Goal: Transaction & Acquisition: Purchase product/service

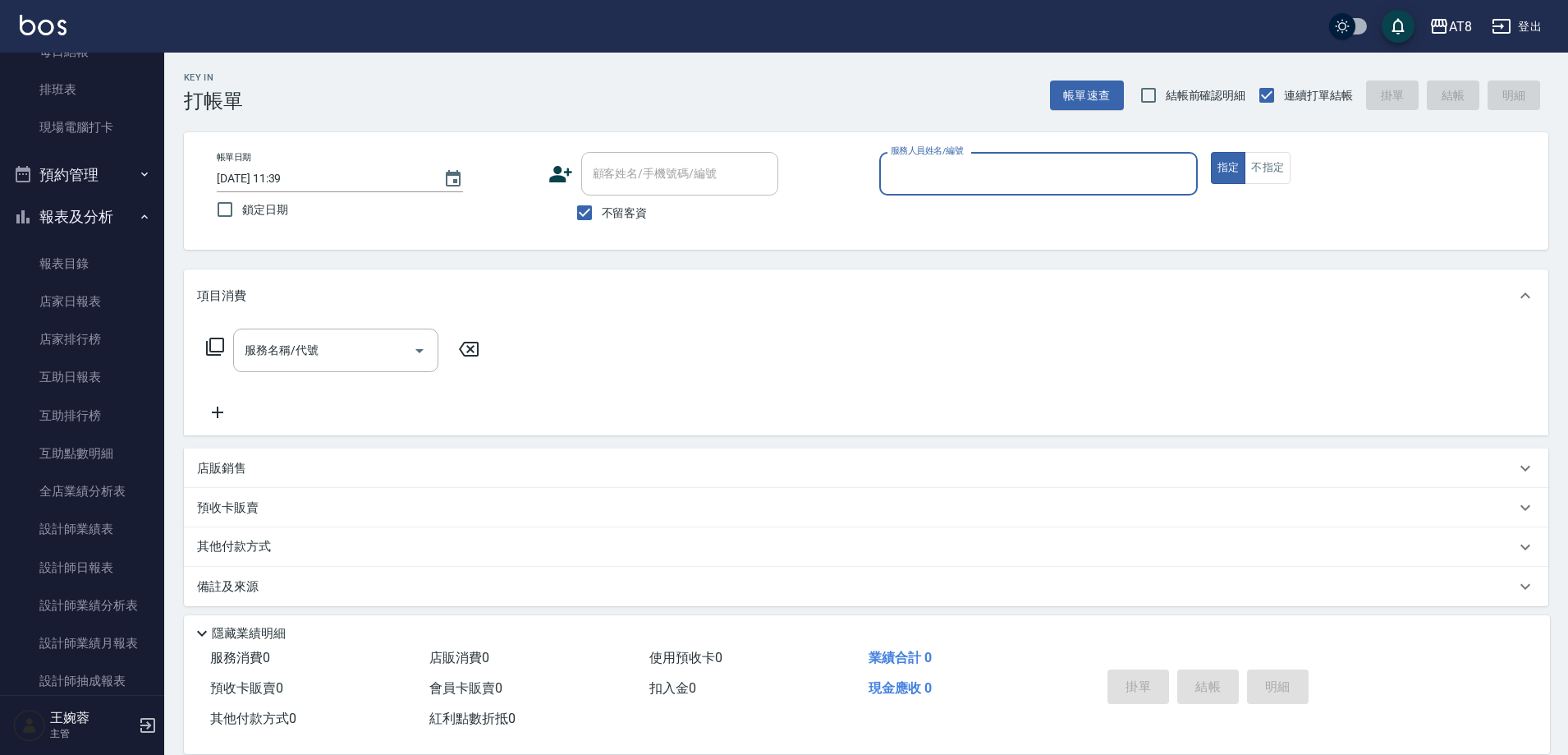
scroll to position [300, 0]
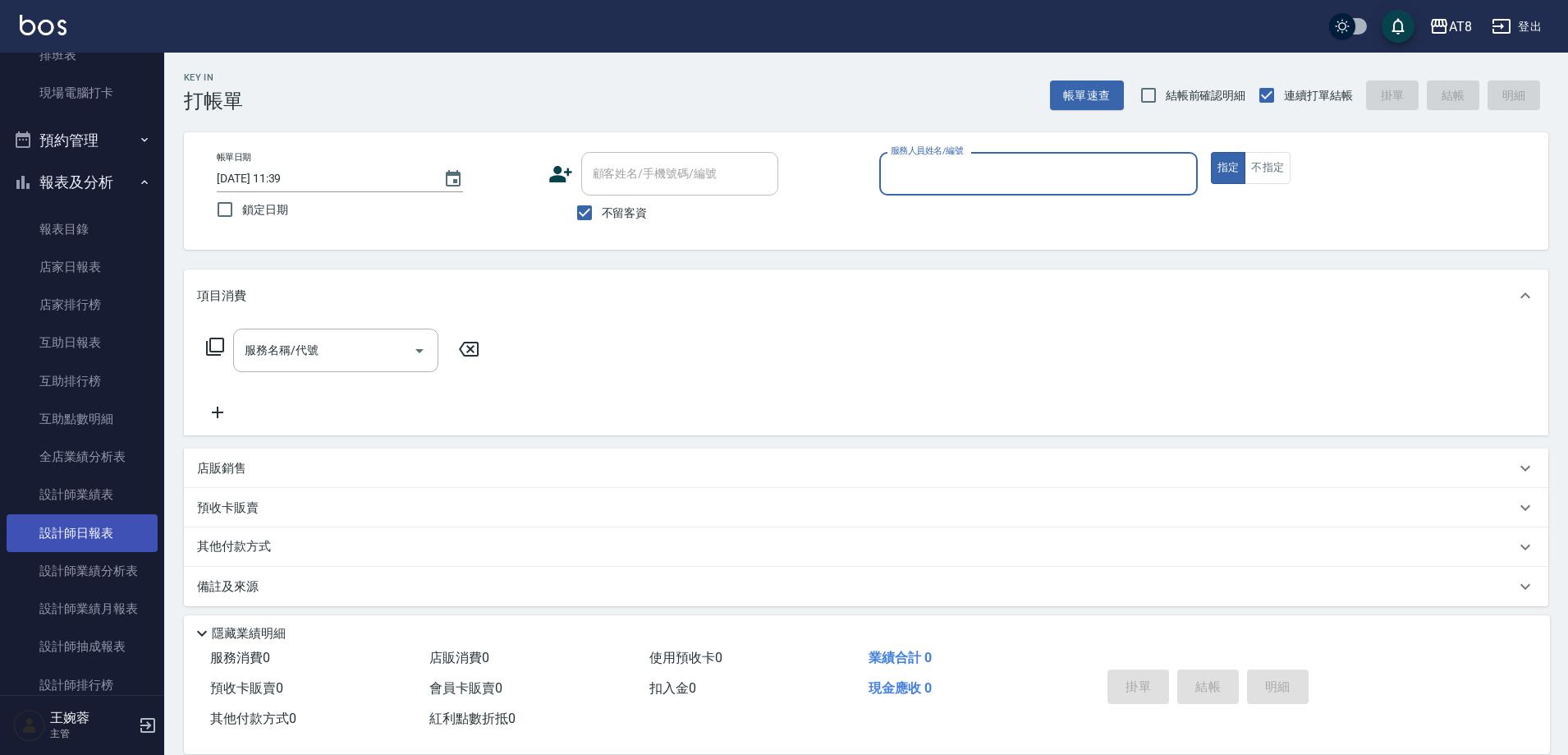
click at [107, 540] on link "設計師日報表" at bounding box center [82, 533] width 151 height 38
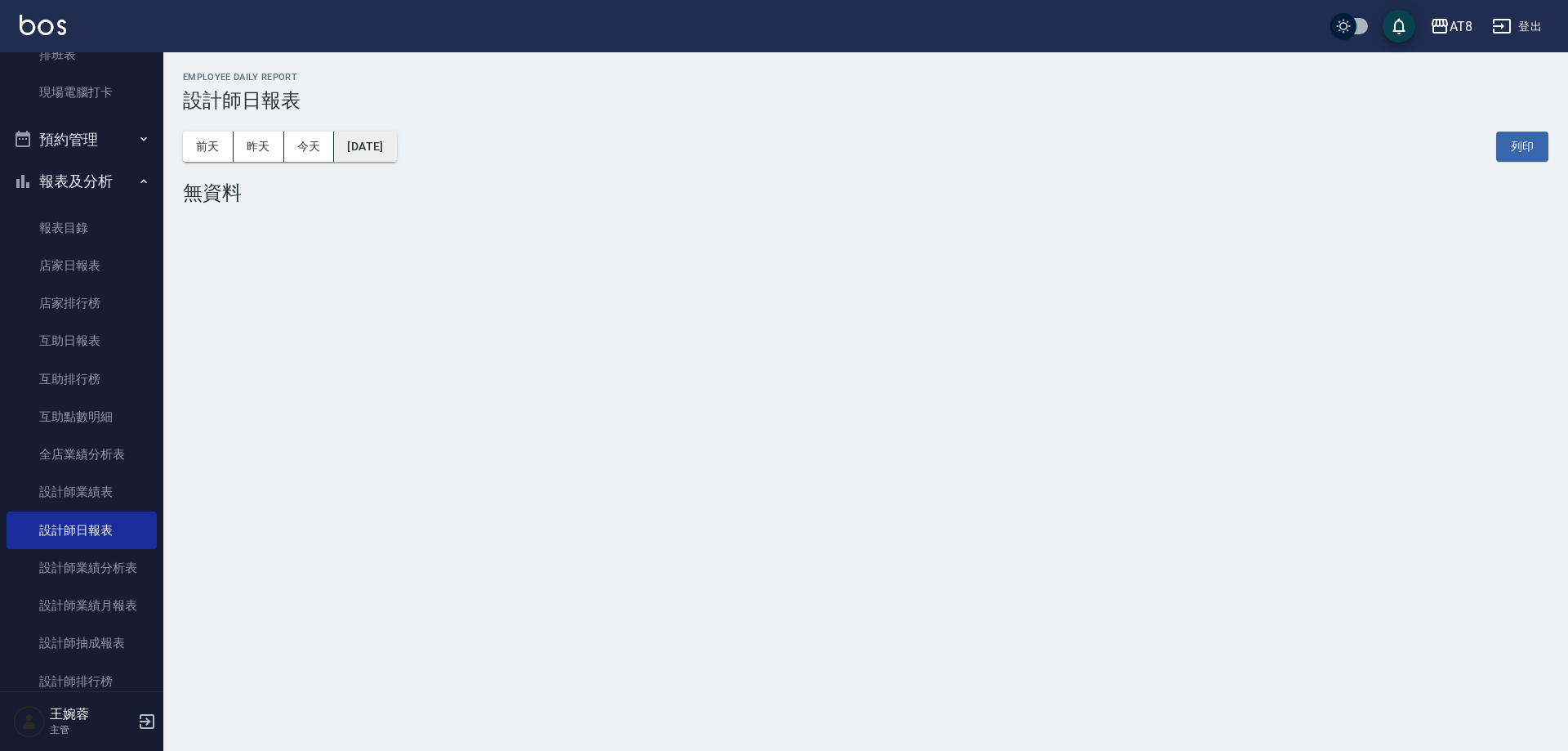
click at [384, 148] on button "[DATE]" at bounding box center [365, 146] width 62 height 30
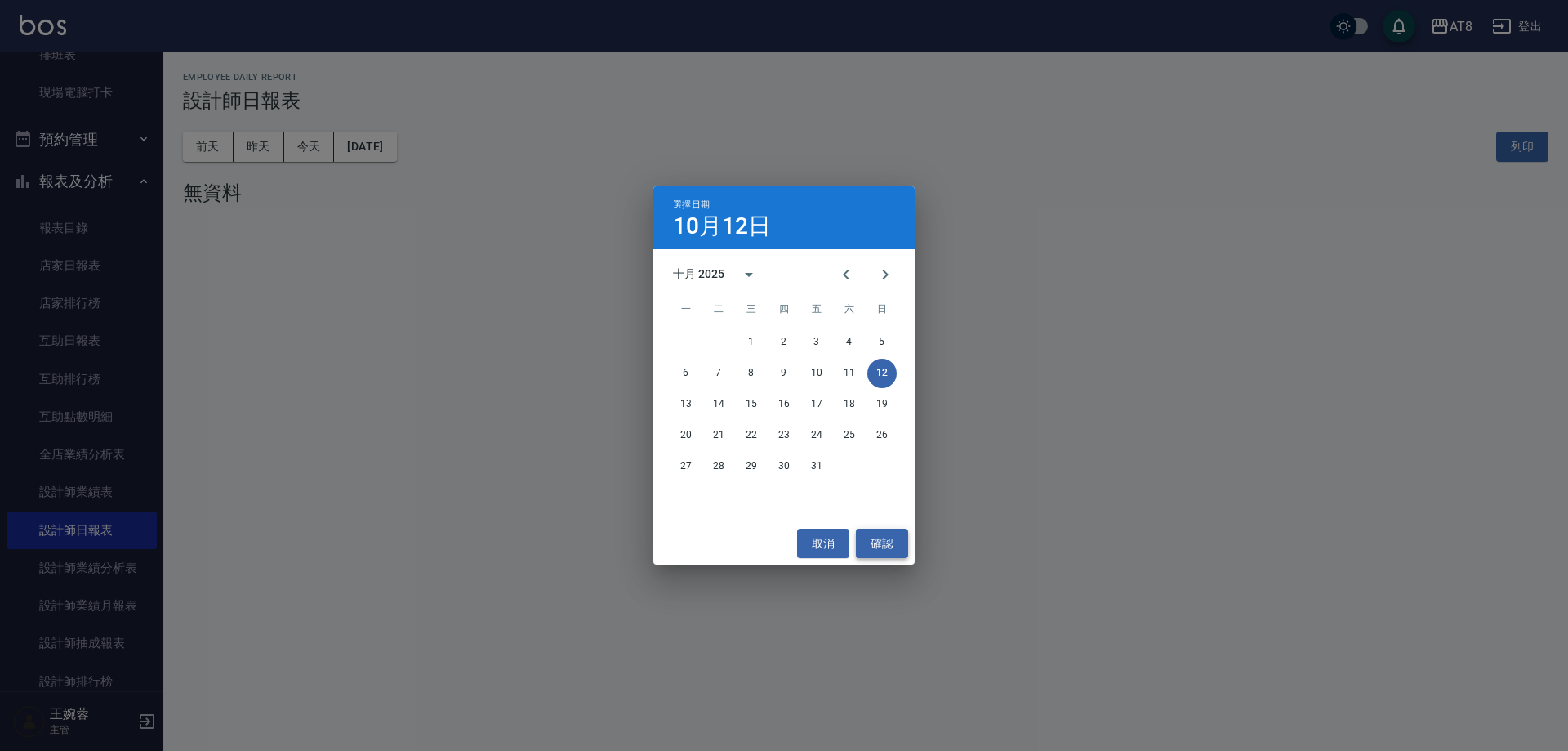
click at [877, 529] on button "確認" at bounding box center [882, 543] width 52 height 30
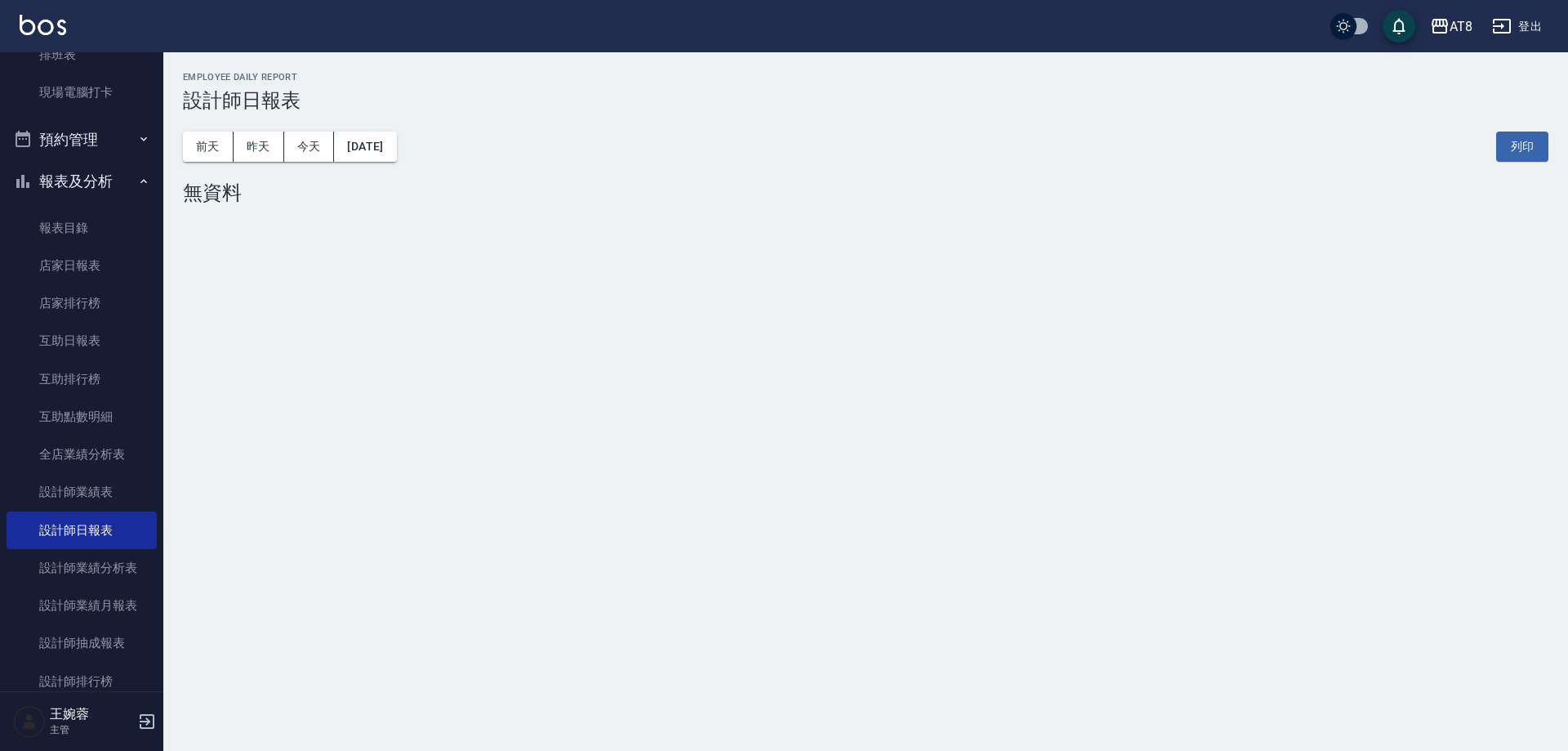
click at [68, 21] on div "AT8 登出" at bounding box center [784, 26] width 1568 height 52
click at [52, 27] on img at bounding box center [43, 25] width 46 height 21
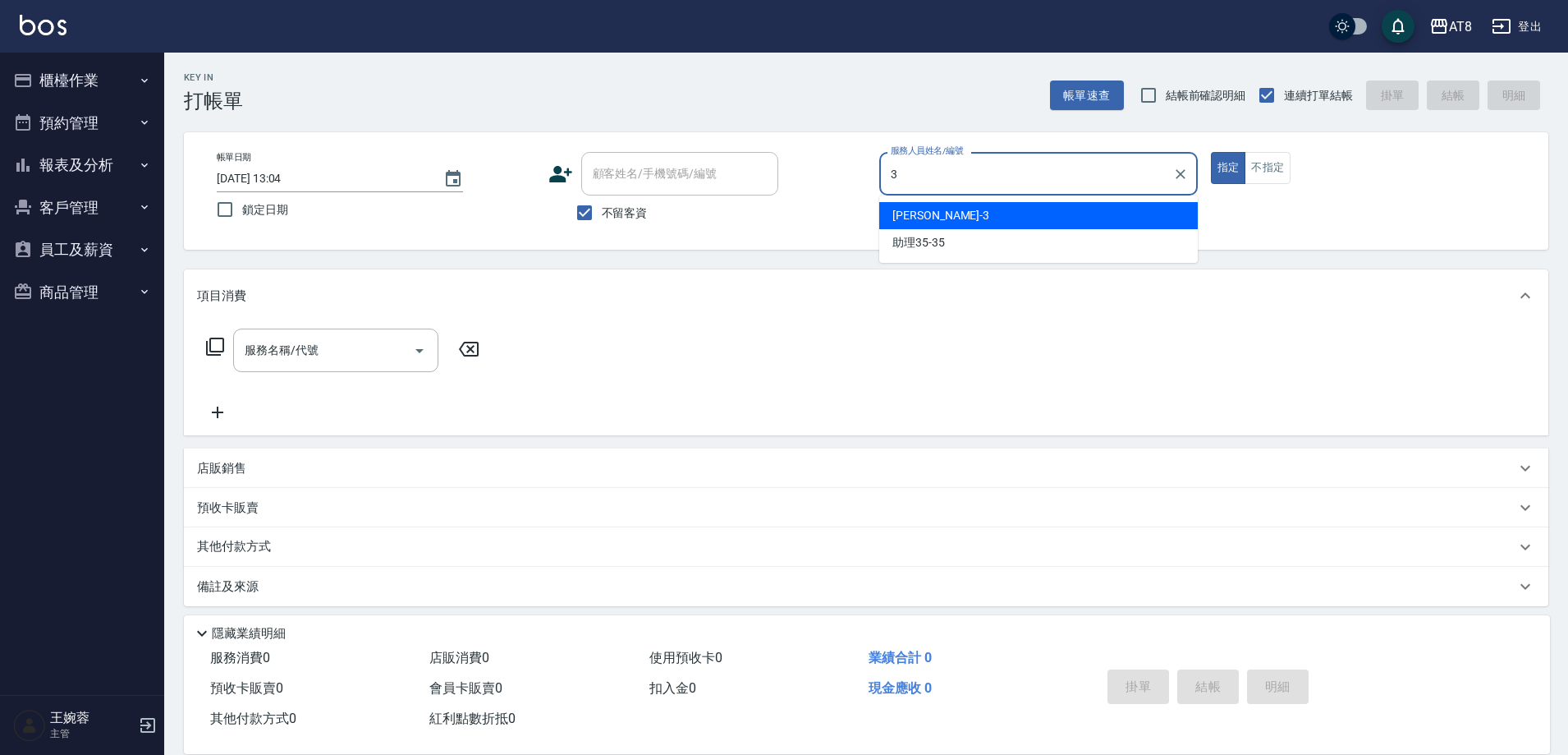
type input "[PERSON_NAME]-3"
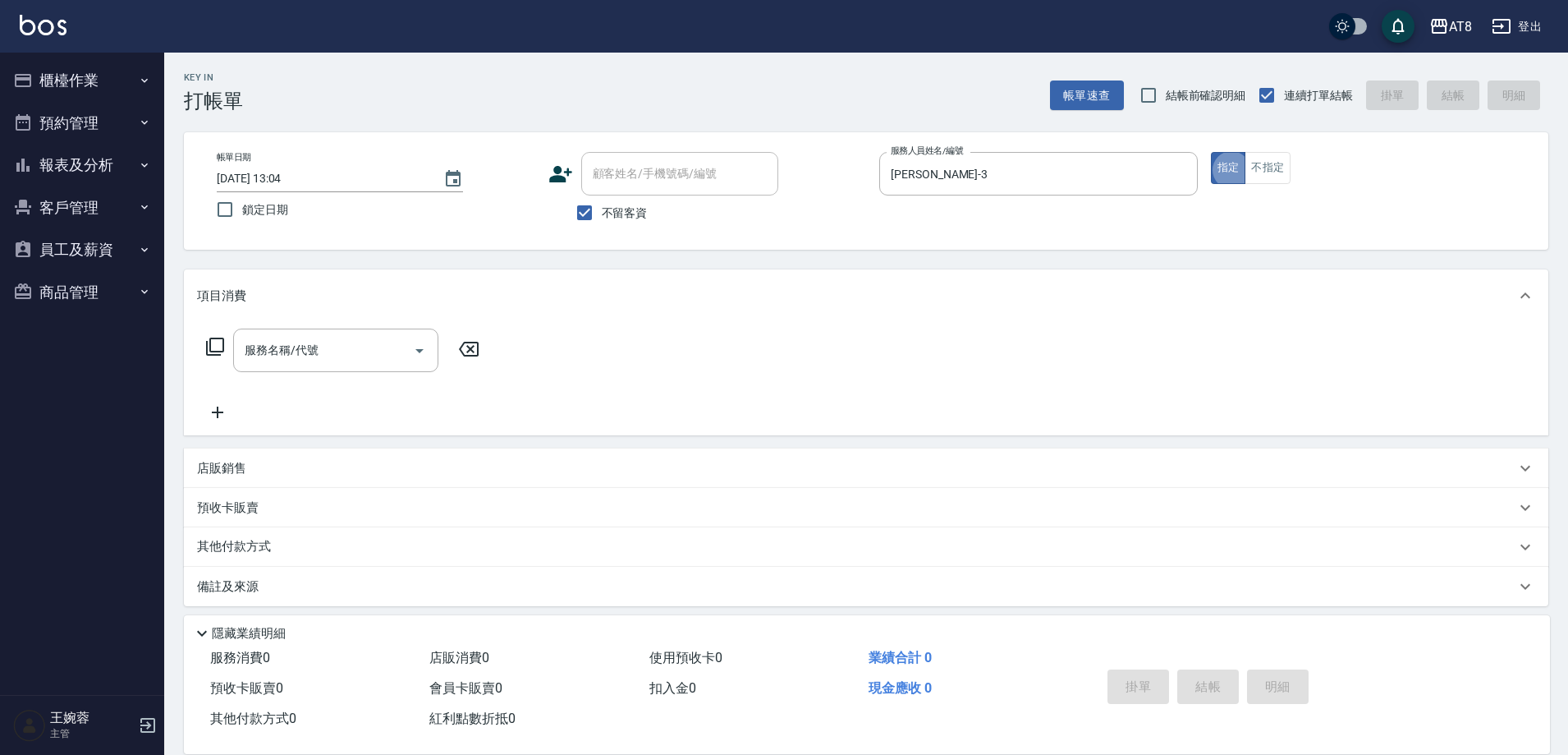
type button "true"
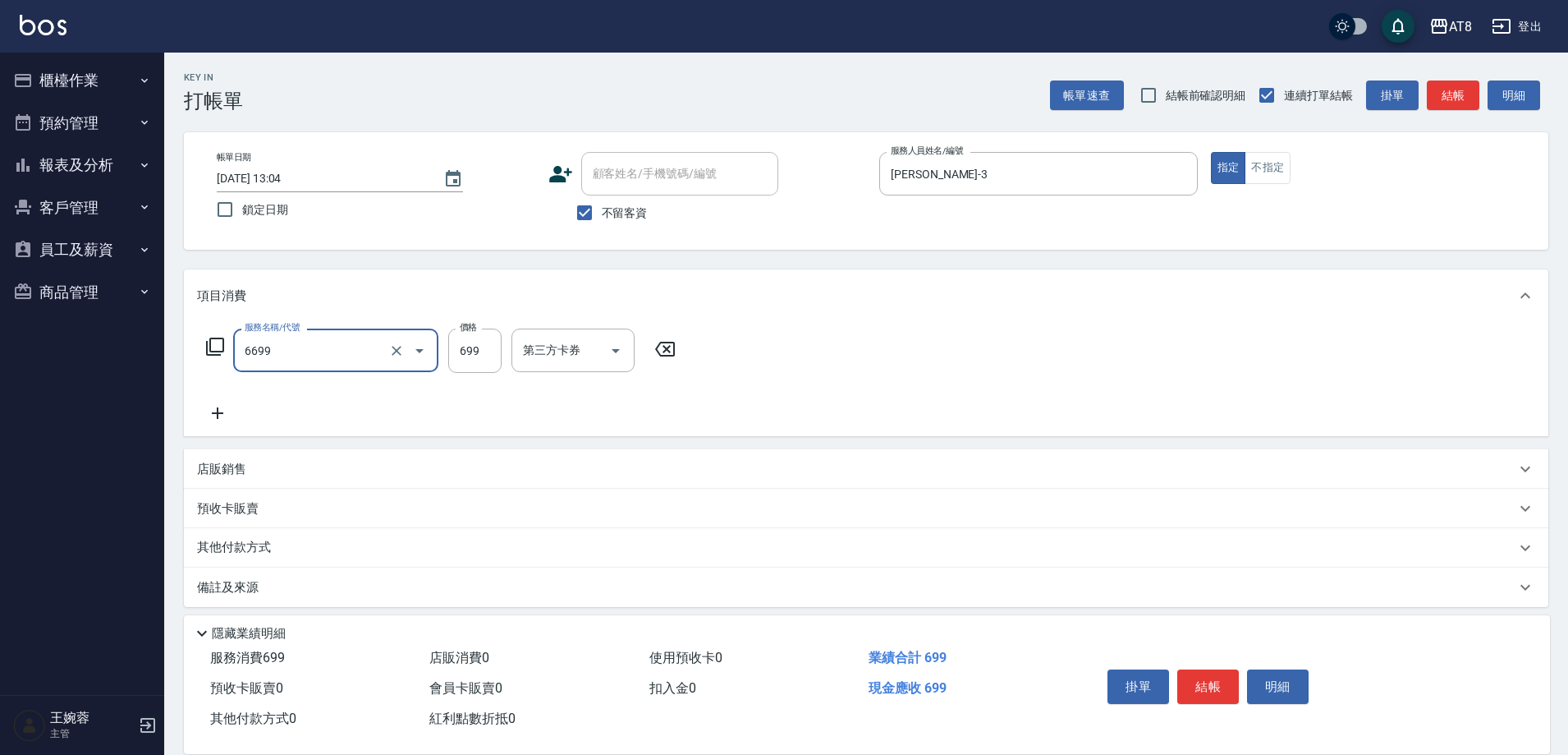
type input "SPA699(6699)"
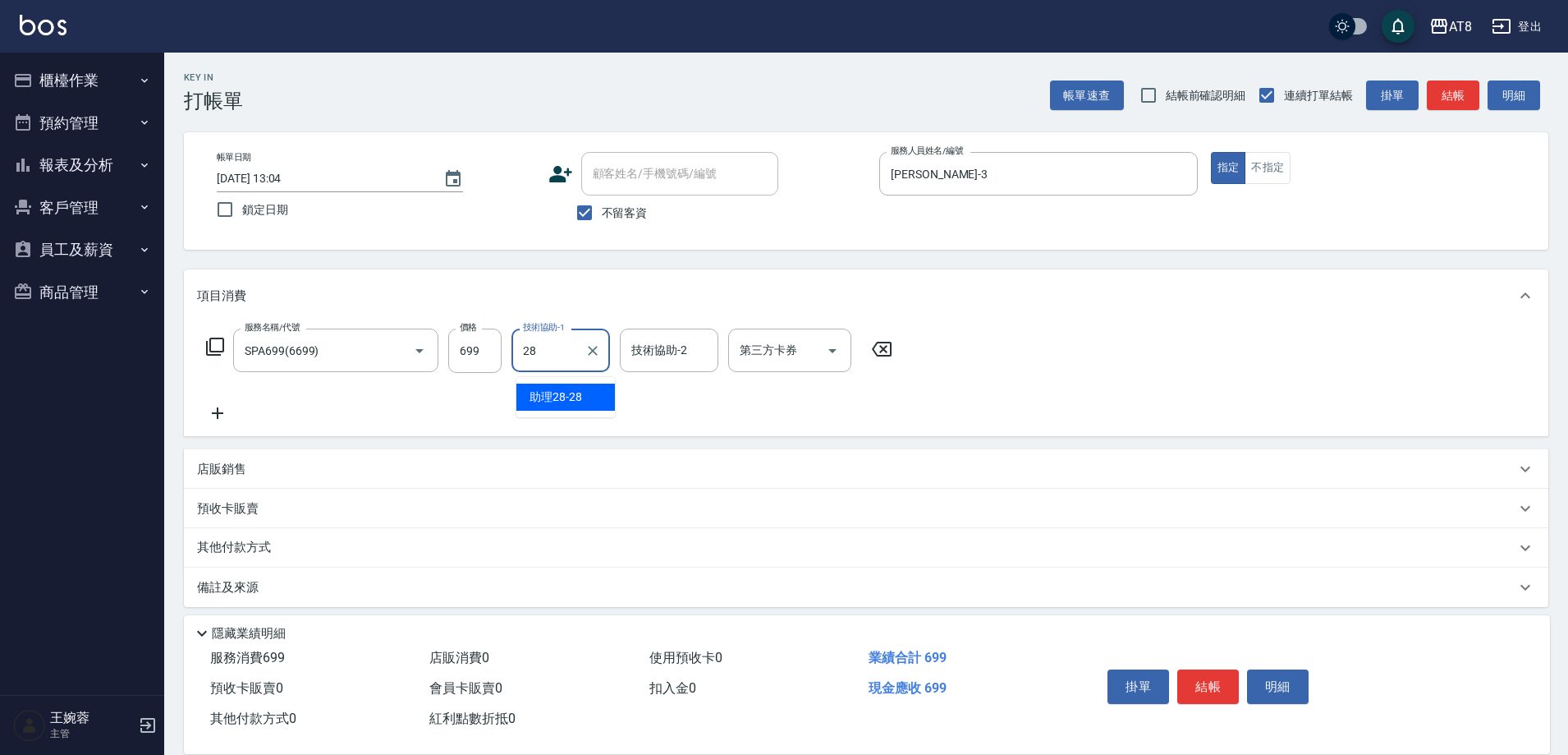
type input "助理28-28"
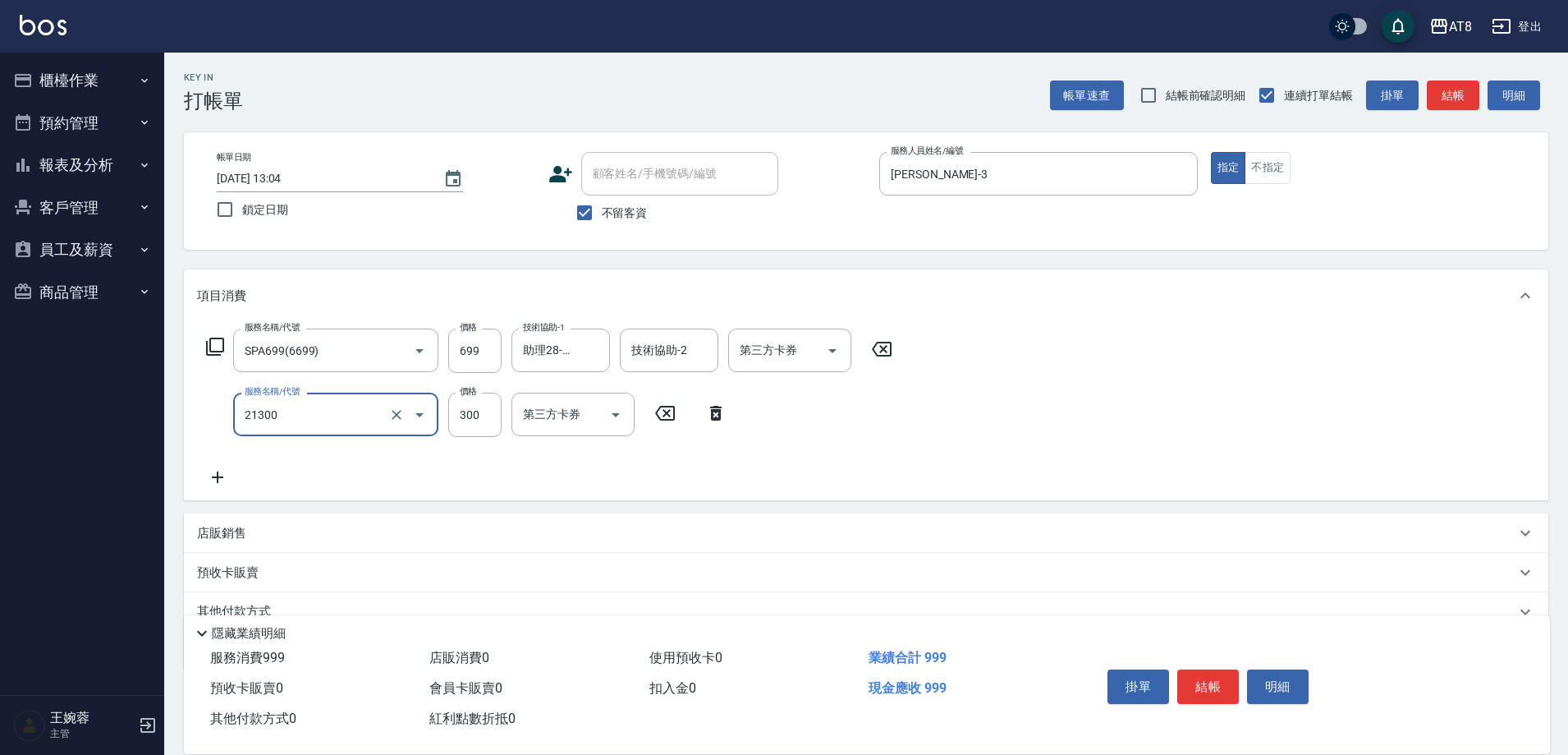
type input "剪髮(21300)"
type input "350"
click at [1197, 671] on button "結帳" at bounding box center [1207, 687] width 61 height 35
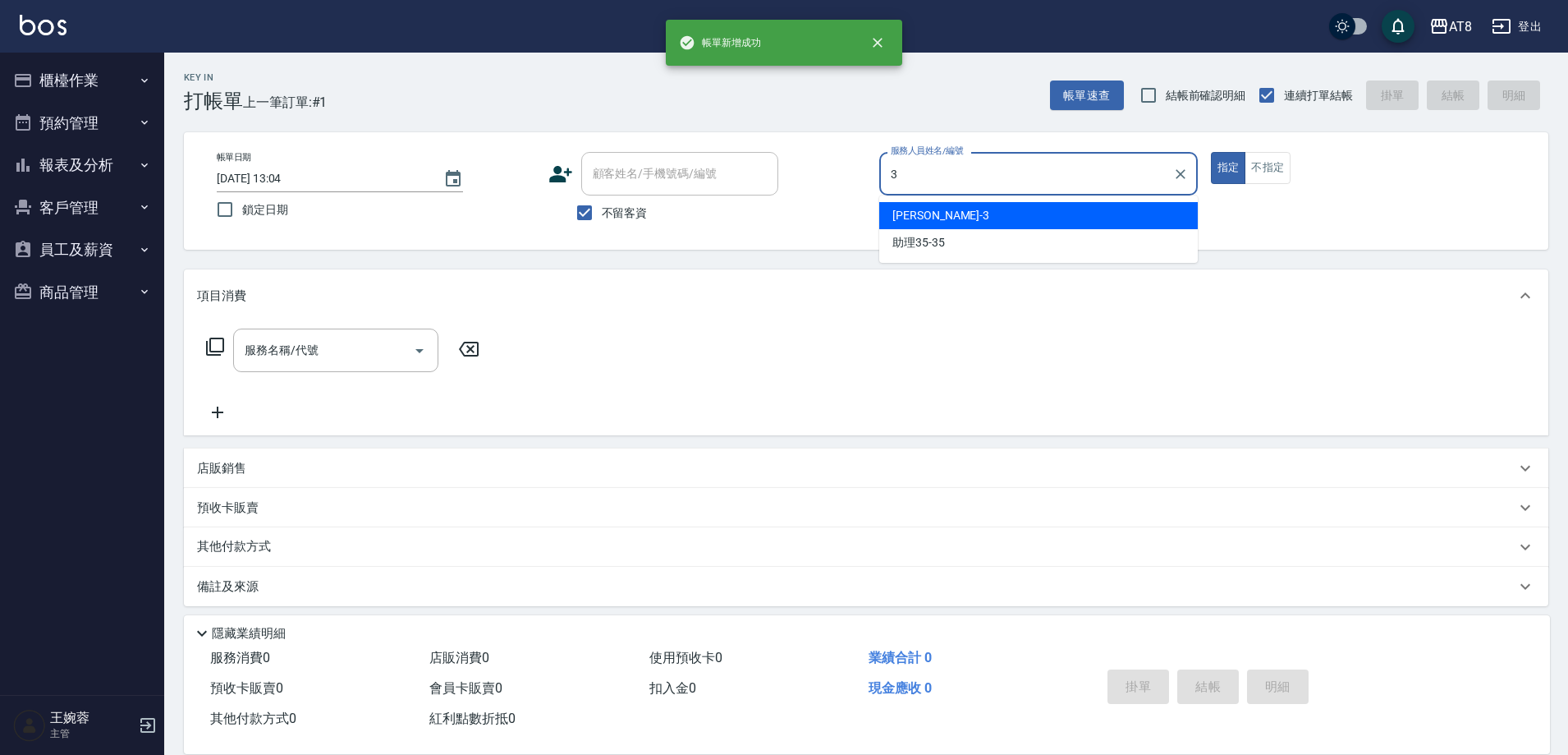
type input "[PERSON_NAME]-3"
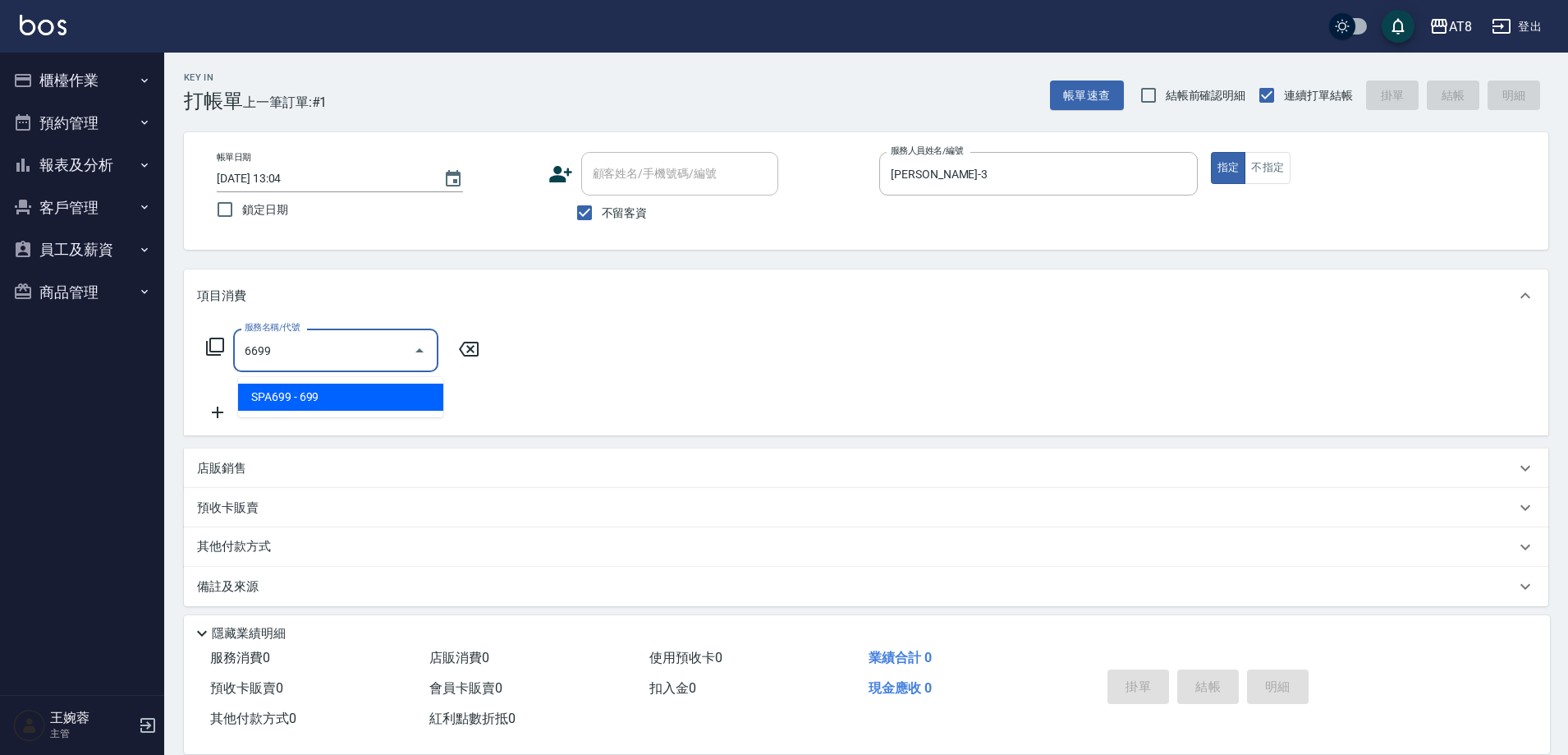
type input "SPA699(6699)"
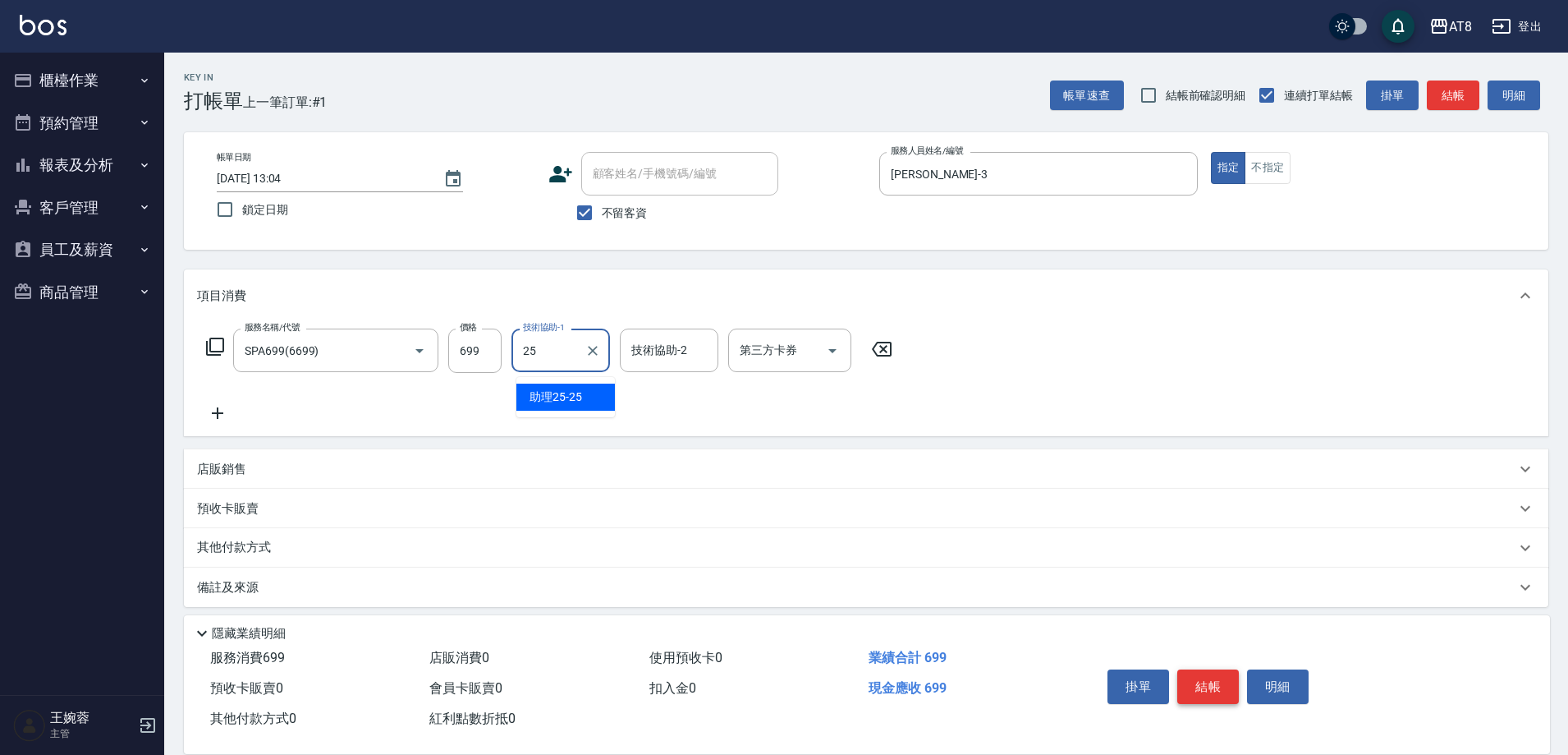
type input "助理25-25"
click at [1197, 671] on button "結帳" at bounding box center [1207, 687] width 61 height 35
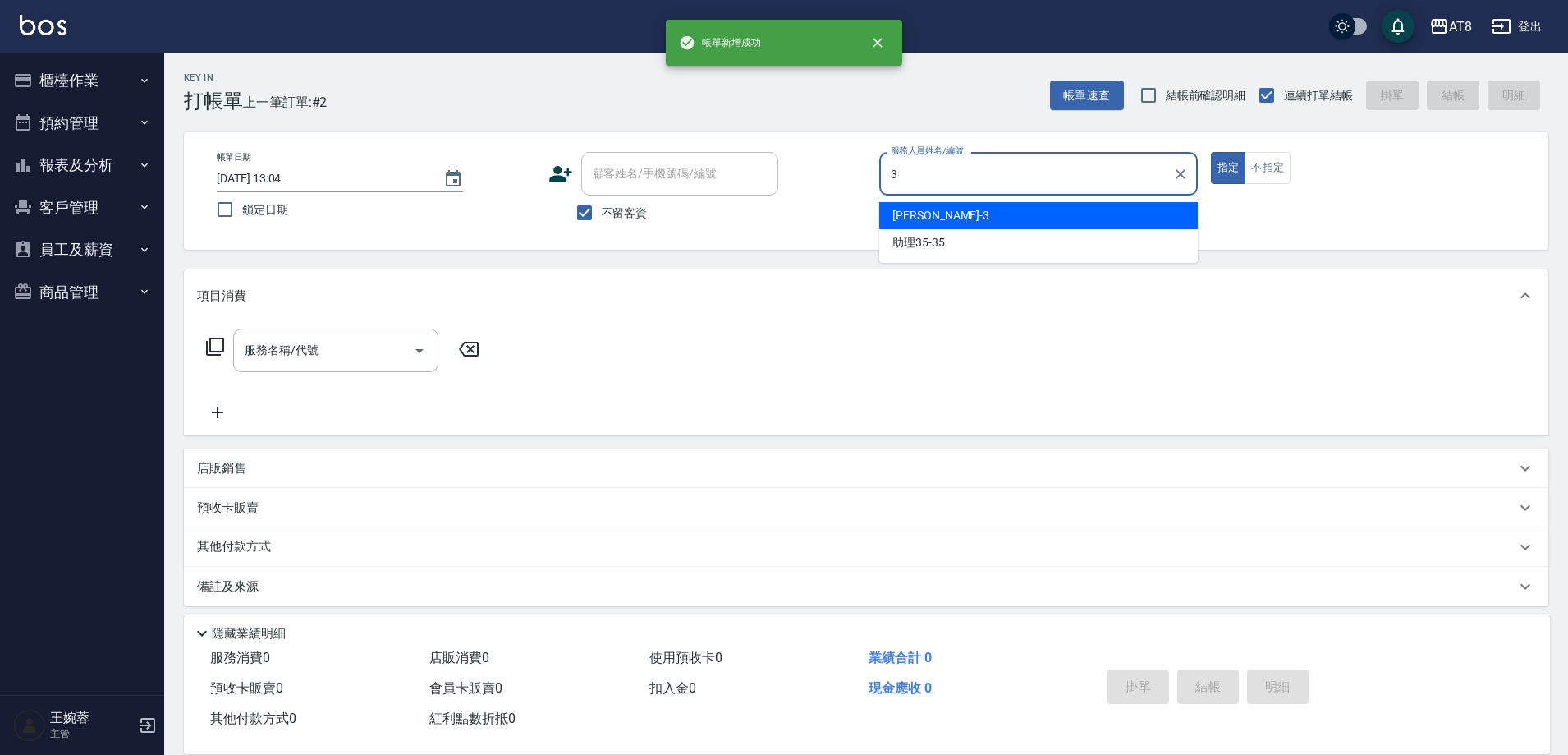
type input "[PERSON_NAME]-3"
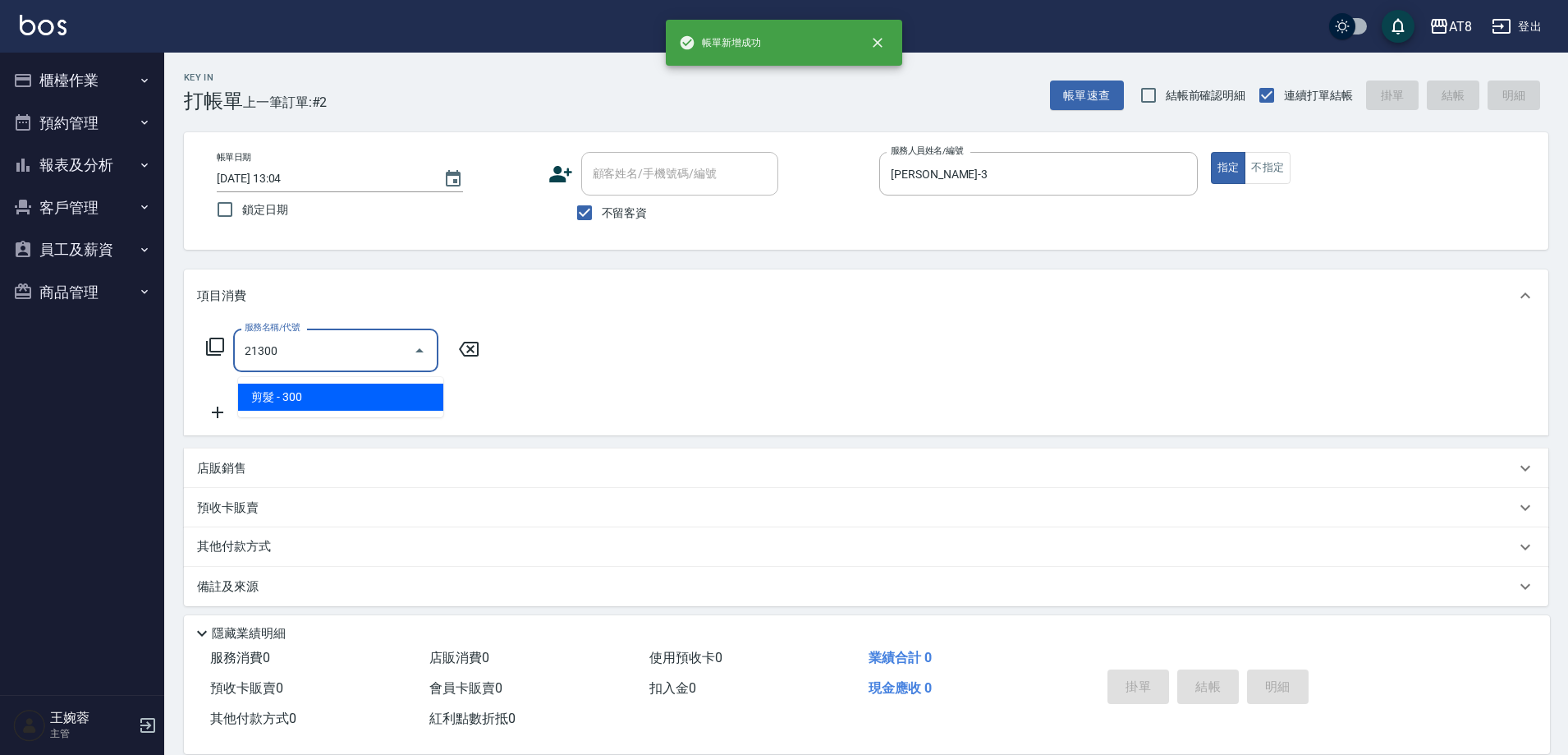
type input "剪髮(21300)"
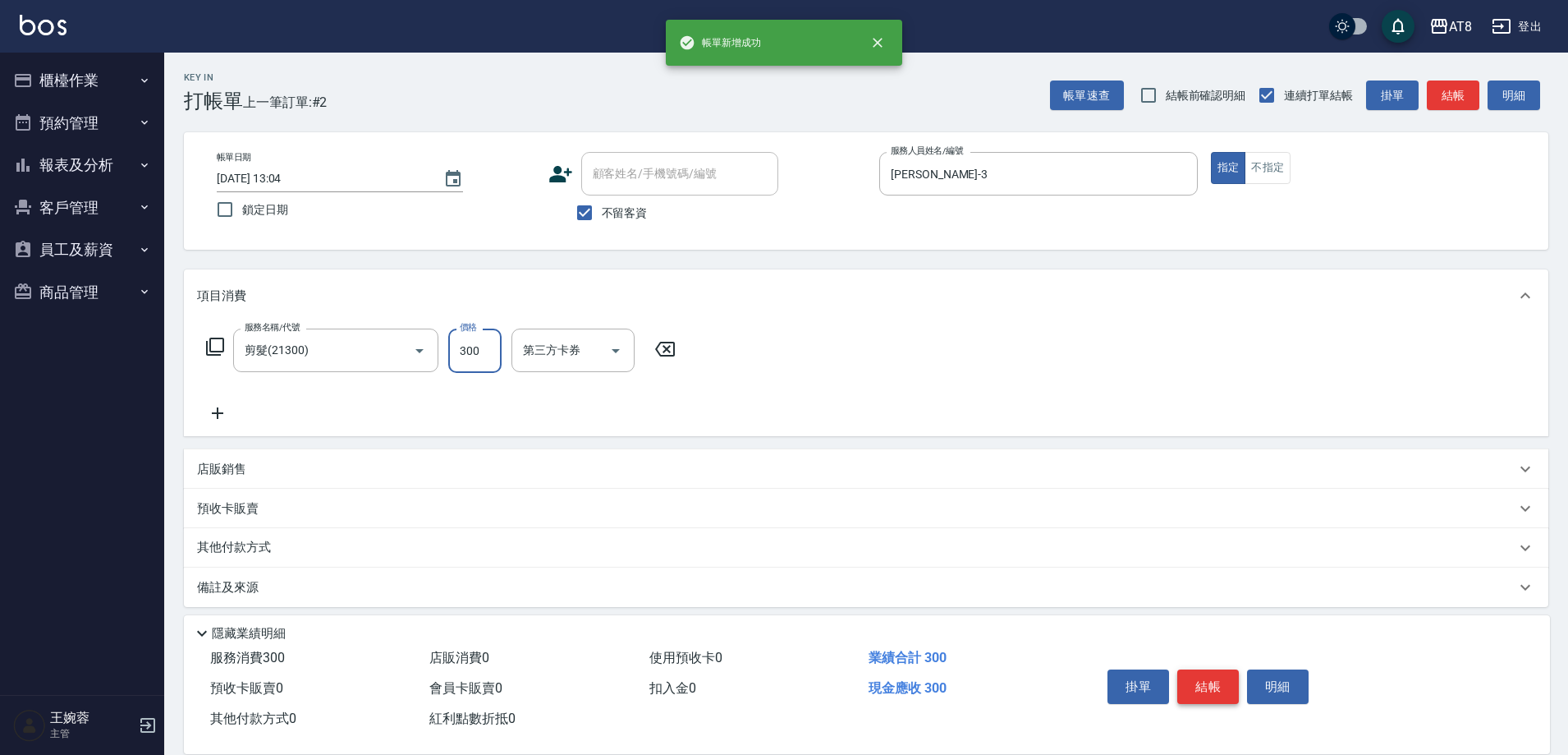
click at [1197, 671] on button "結帳" at bounding box center [1207, 687] width 61 height 35
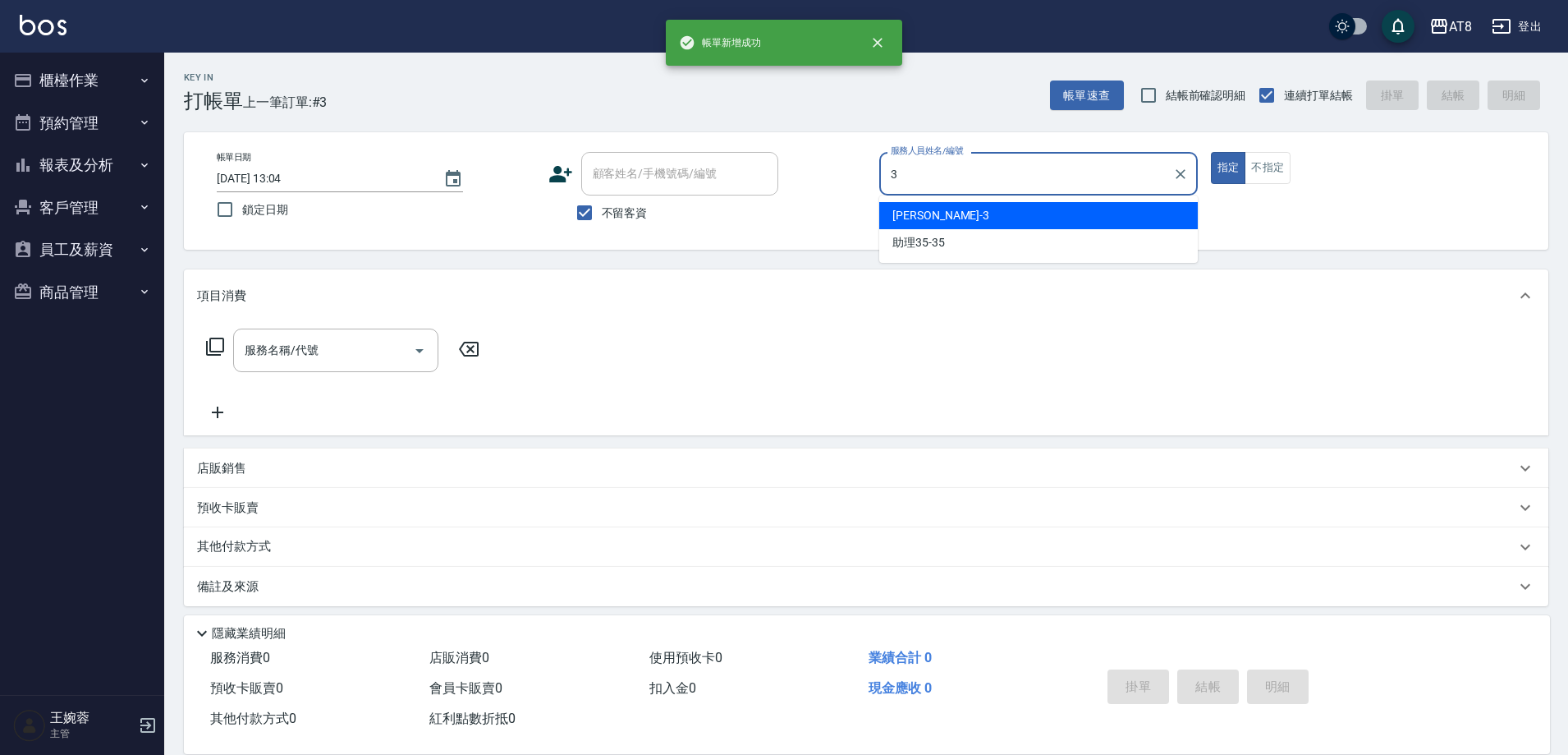
type input "[PERSON_NAME]-3"
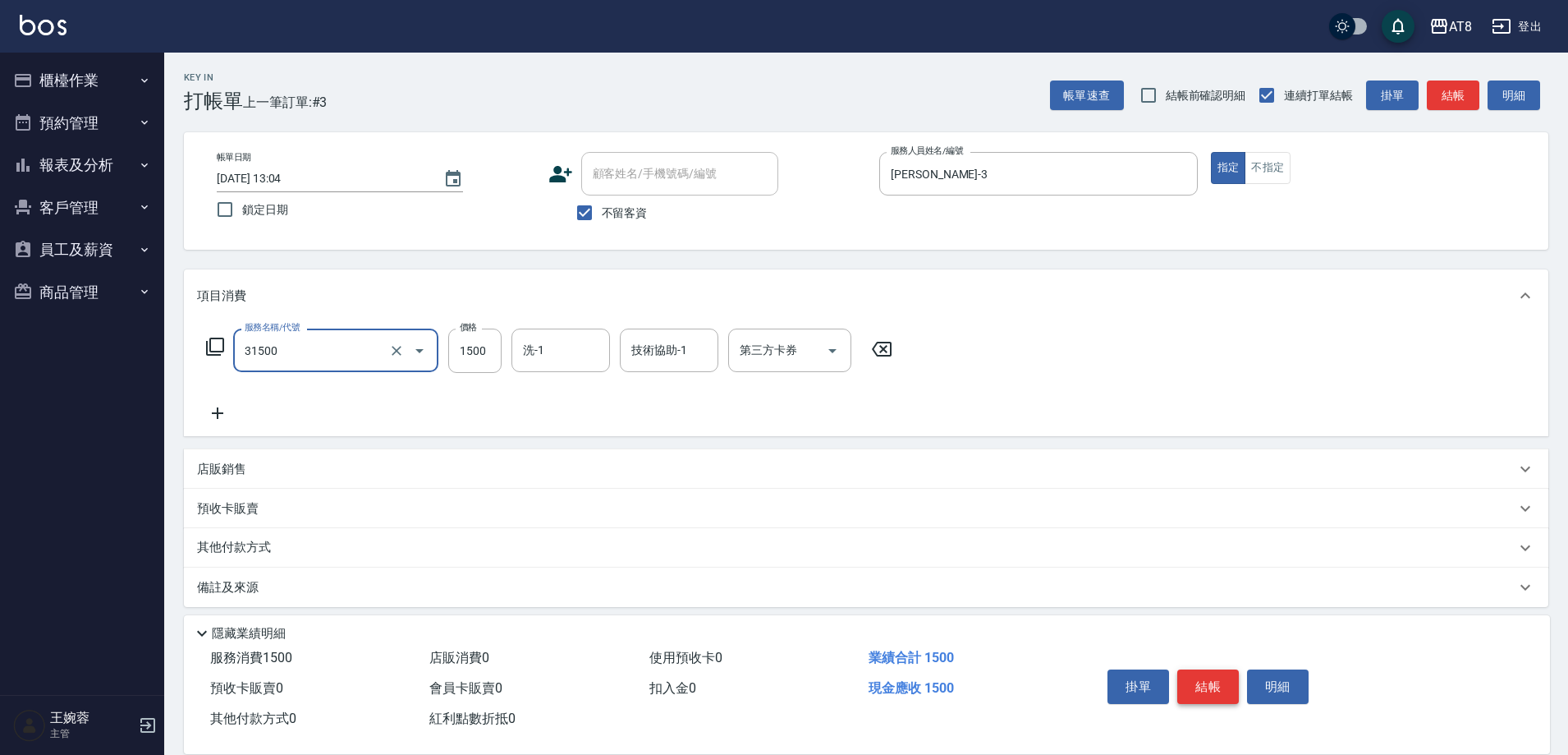
type input "燙髮(31500)"
type input "1700"
type input "助理22-22"
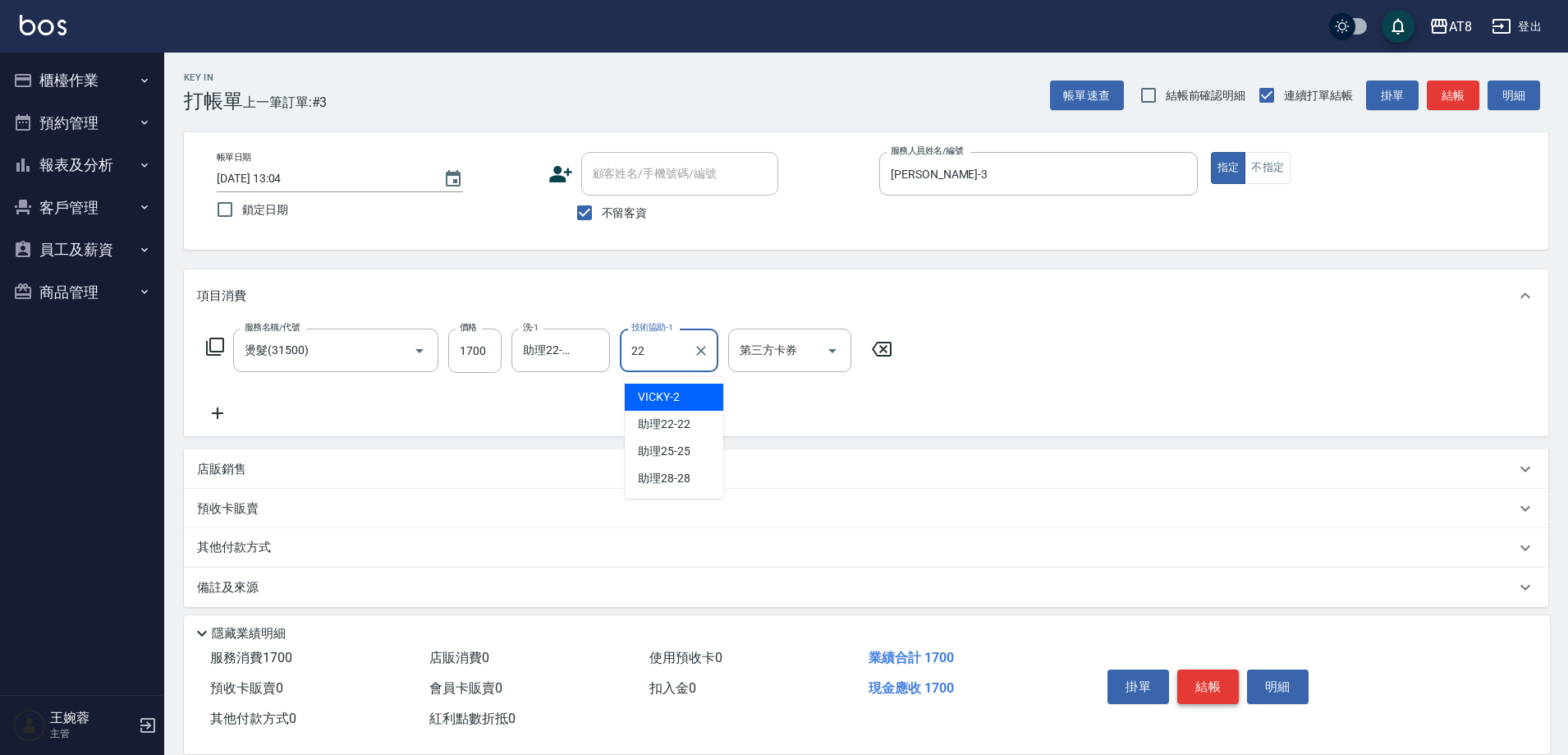
type input "助理22-22"
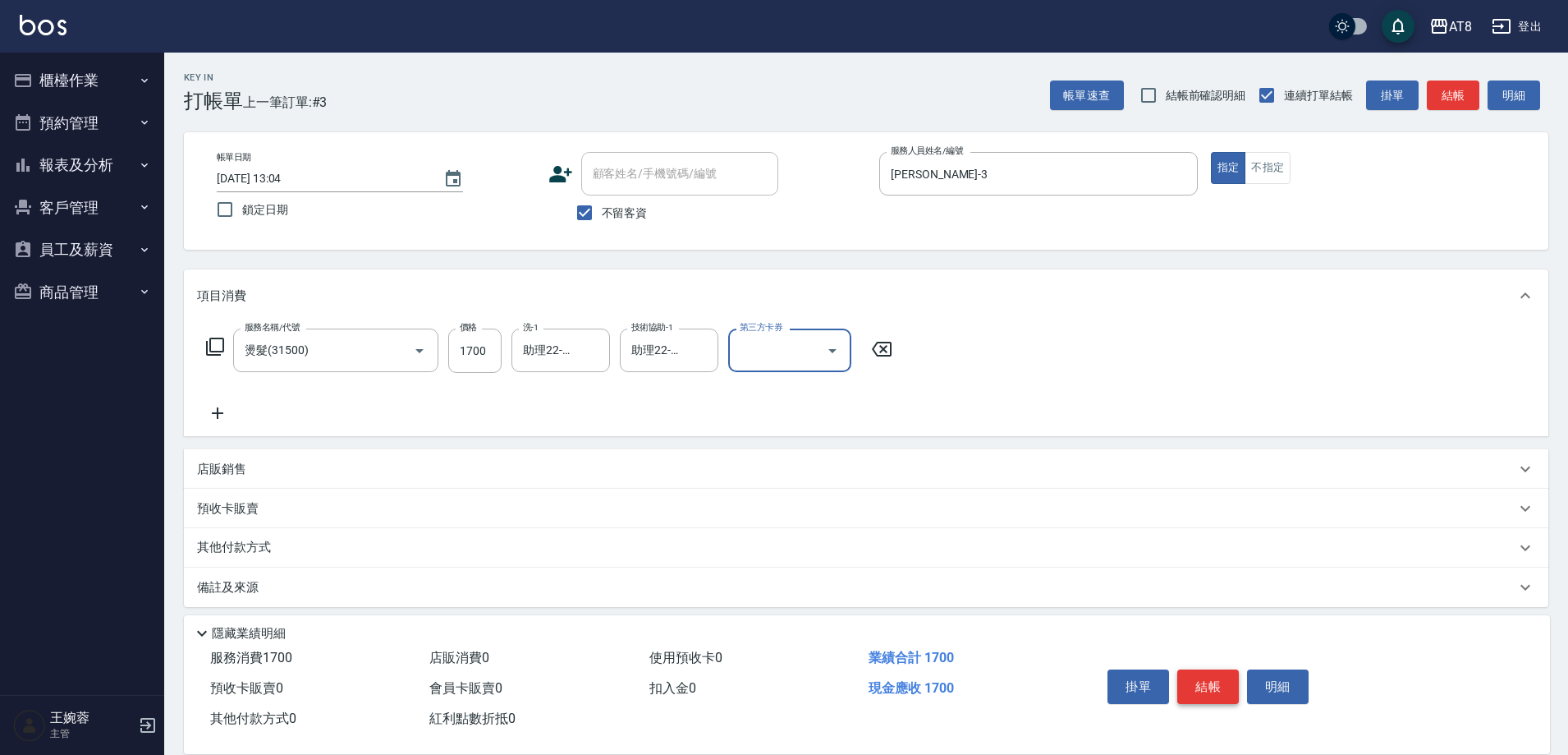
click at [1197, 671] on button "結帳" at bounding box center [1207, 687] width 61 height 35
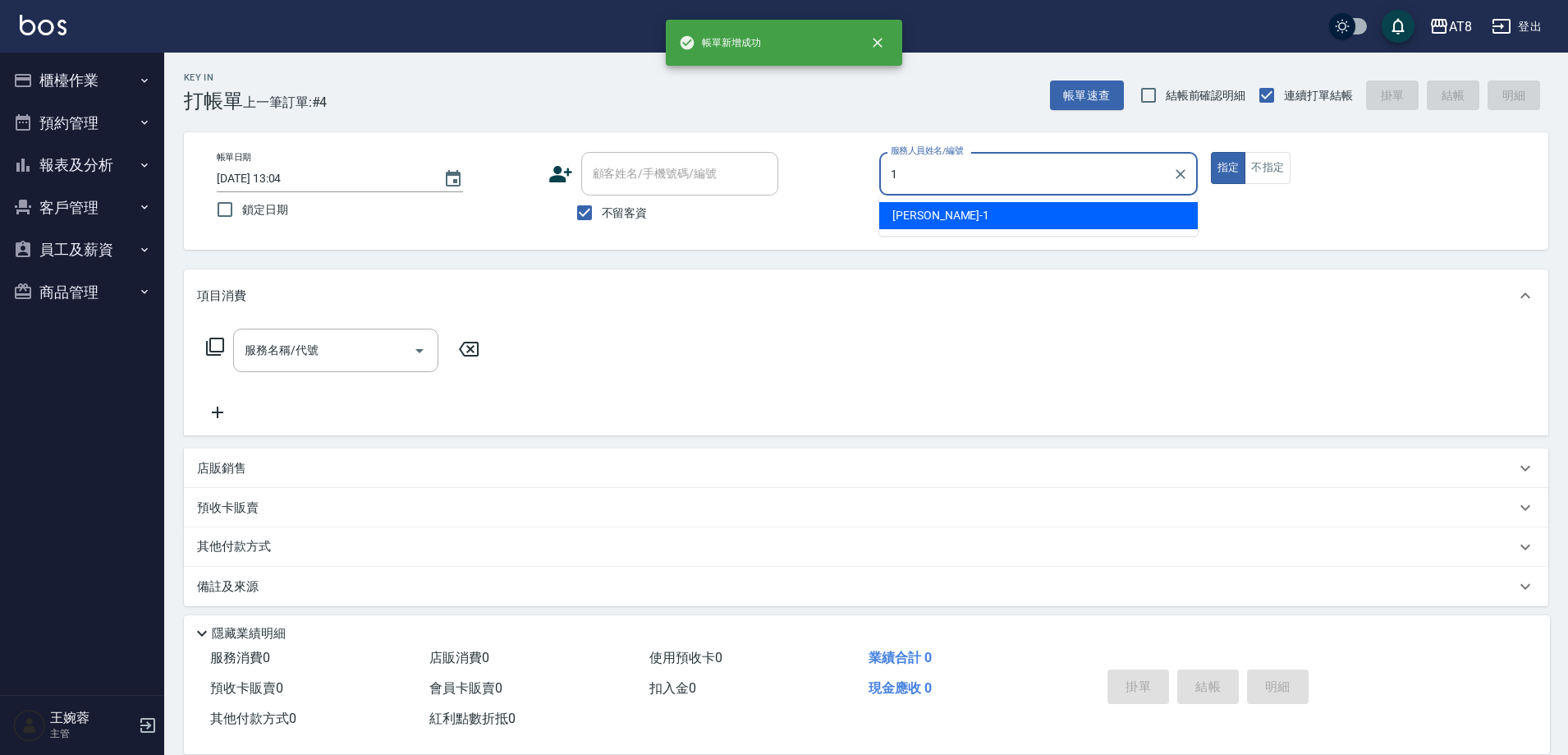
type input "YUKI-1"
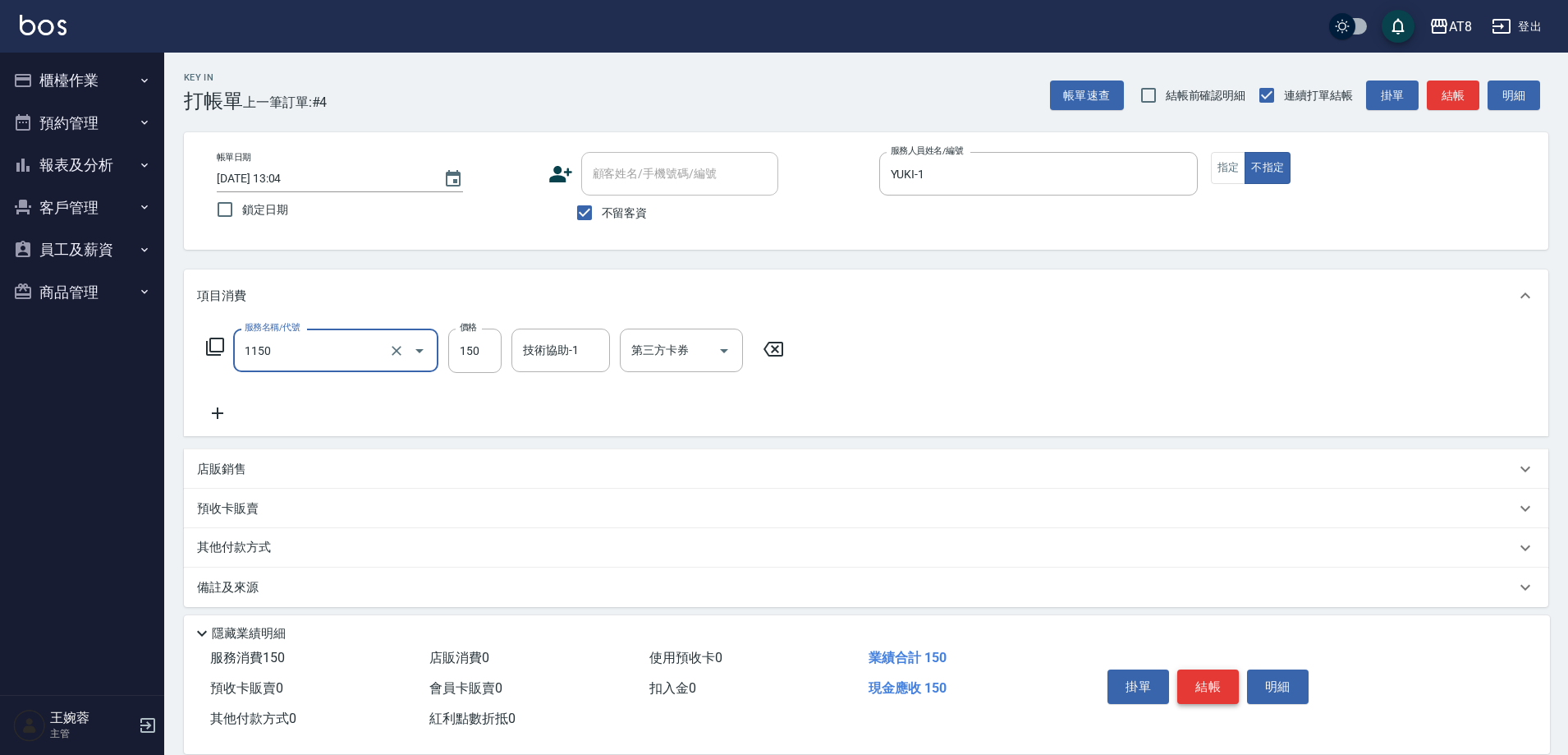
type input "洗髮(1150)"
click at [474, 348] on input "25" at bounding box center [475, 350] width 53 height 44
type input "150"
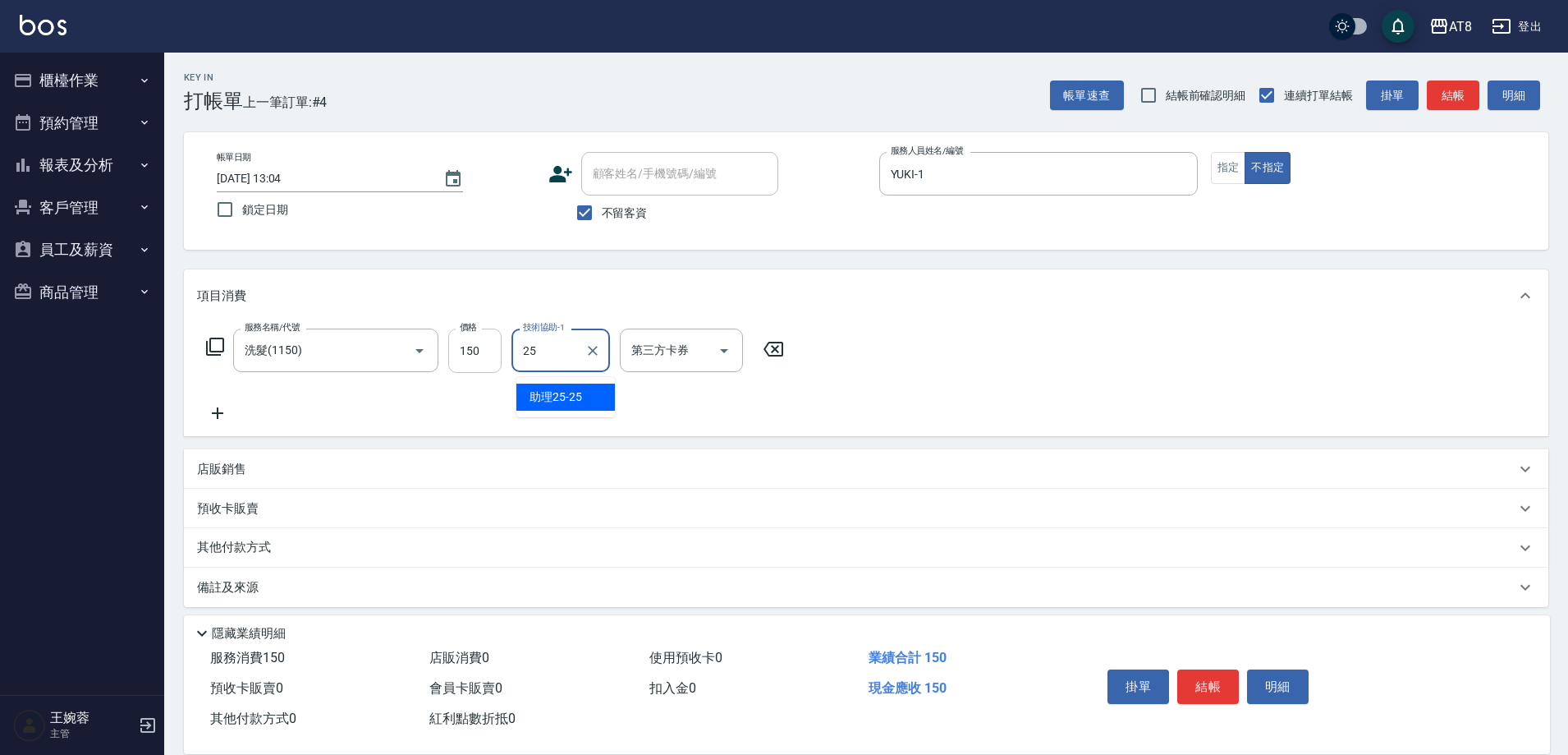
type input "助理25-25"
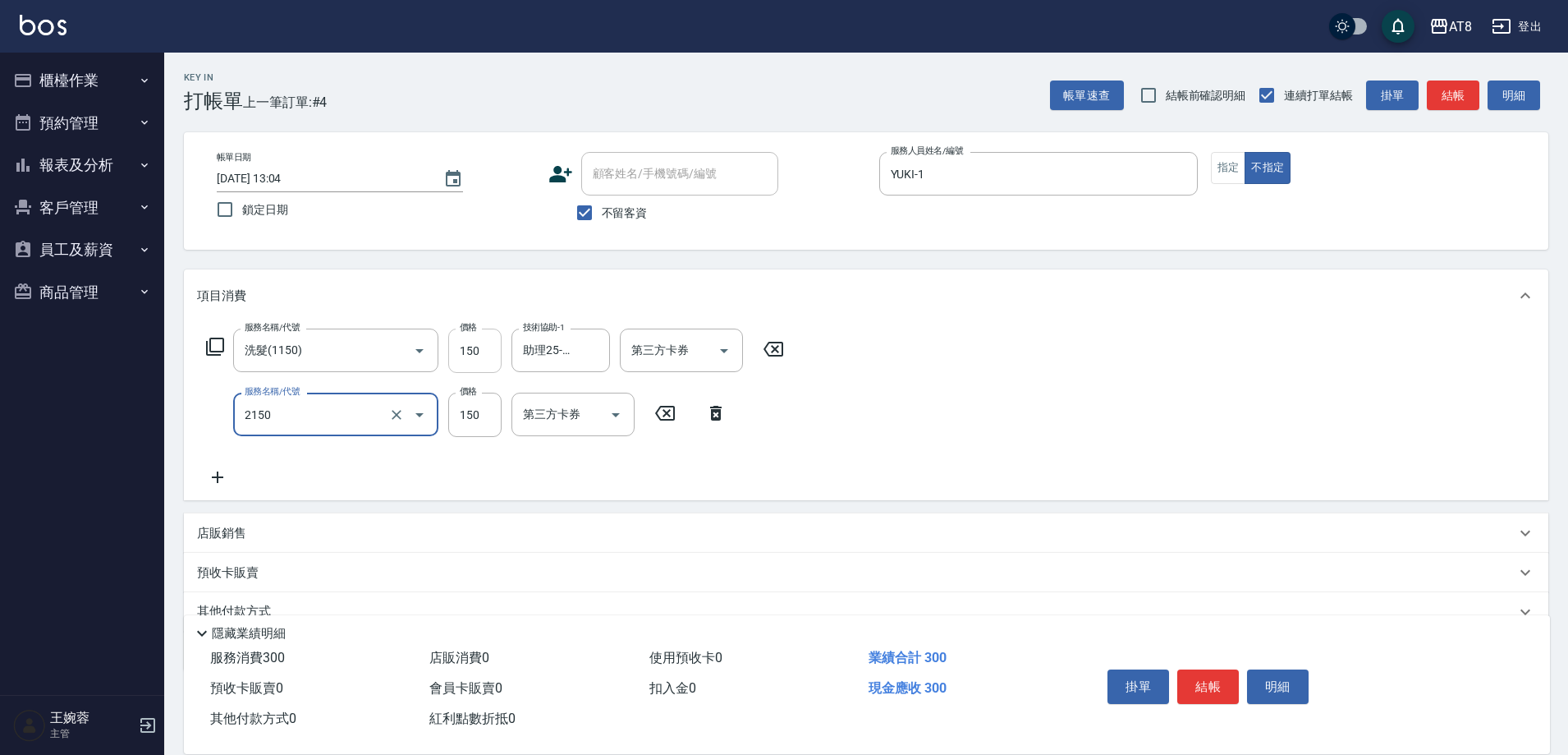
type input "剪髮(2150)"
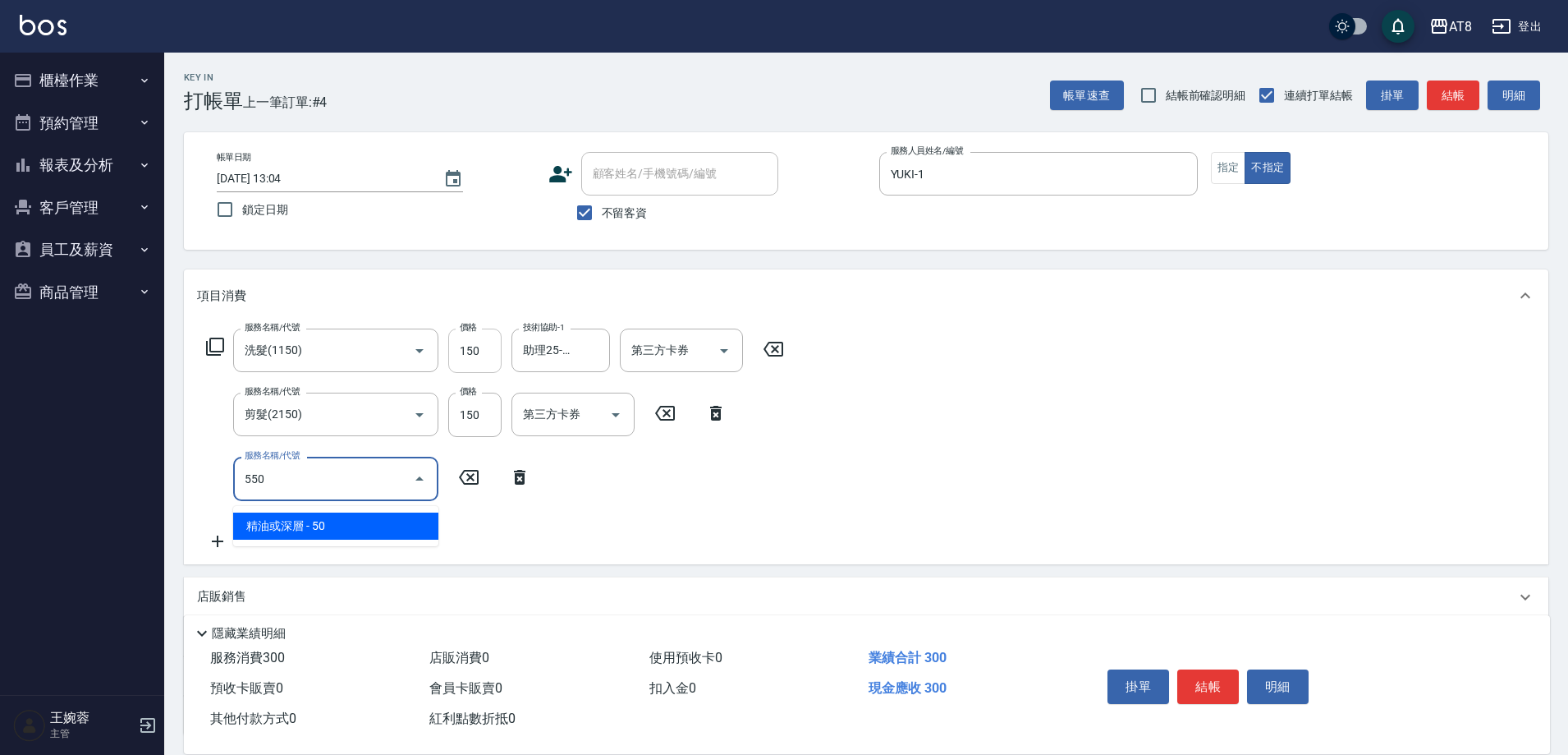
type input "精油或深層(550)"
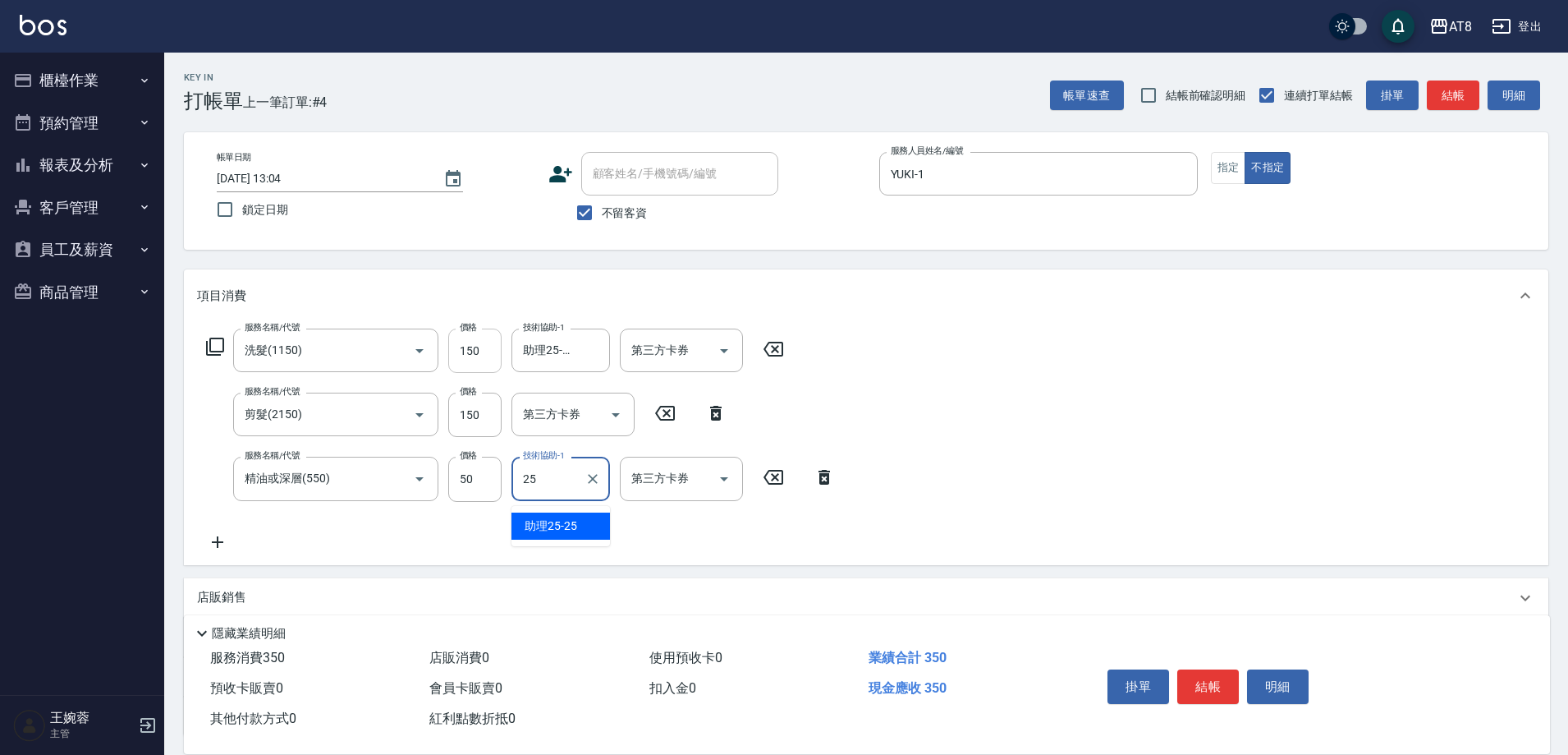
type input "助理25-25"
click at [1185, 671] on button "結帳" at bounding box center [1207, 687] width 61 height 35
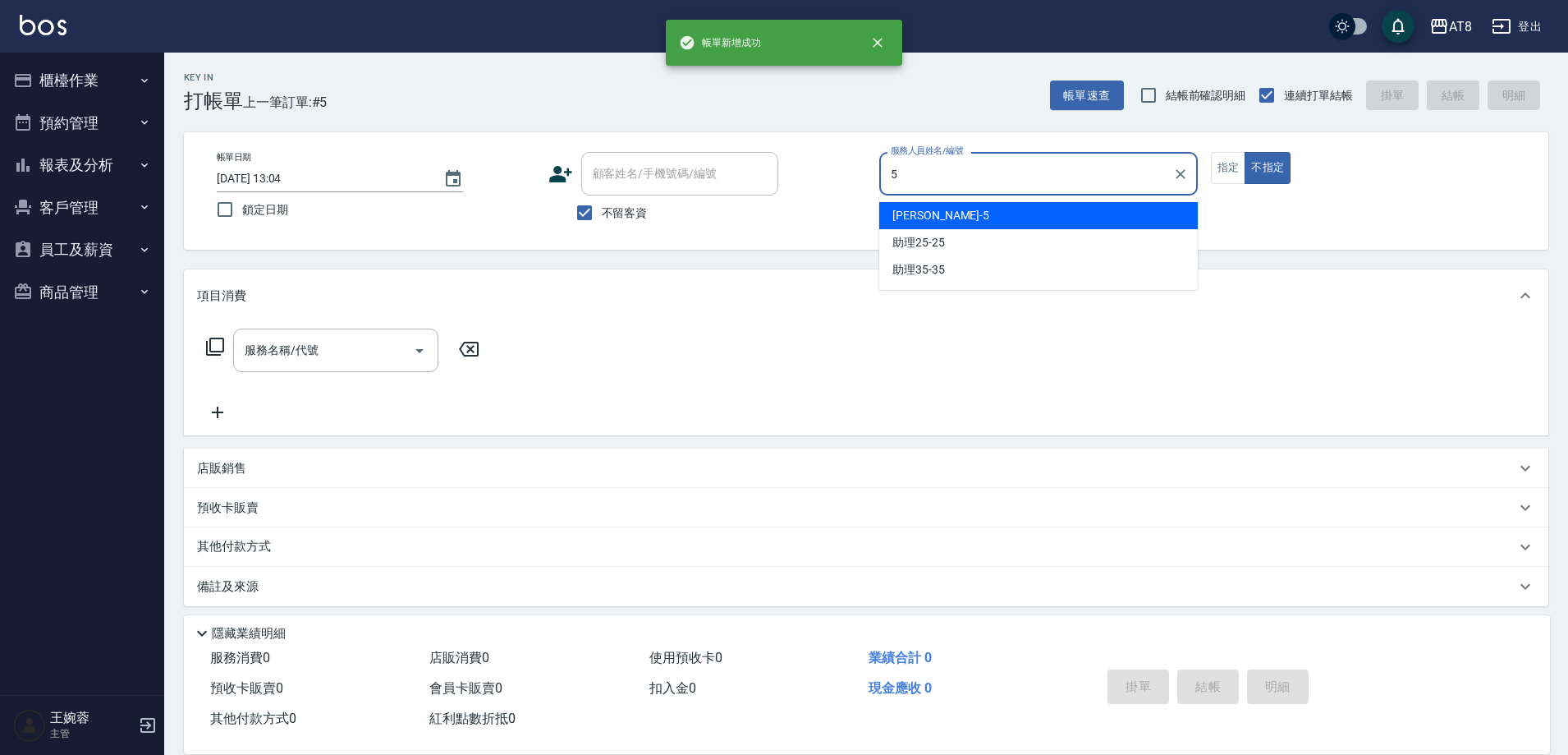
type input "HANK-5"
type button "false"
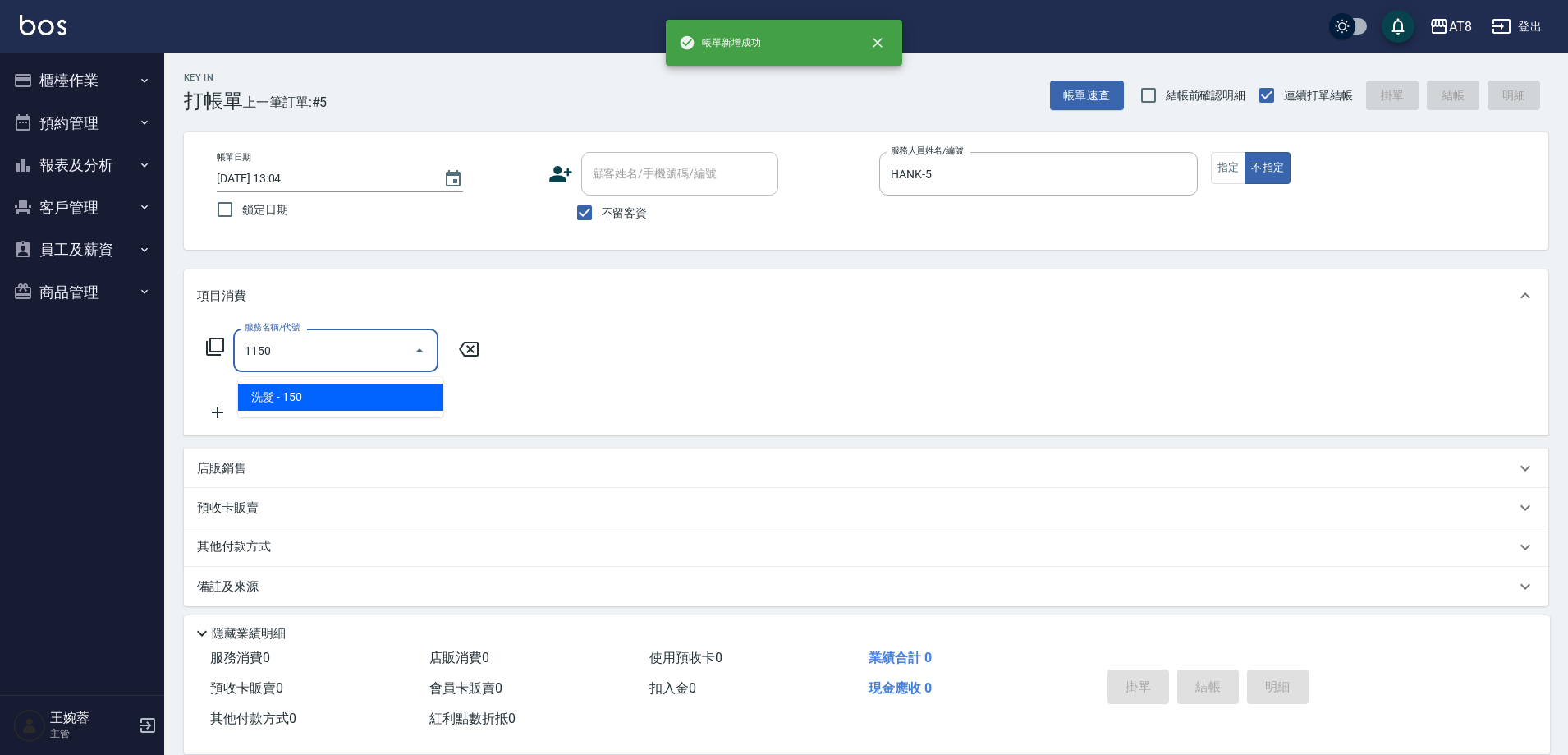
type input "洗髮(1150)"
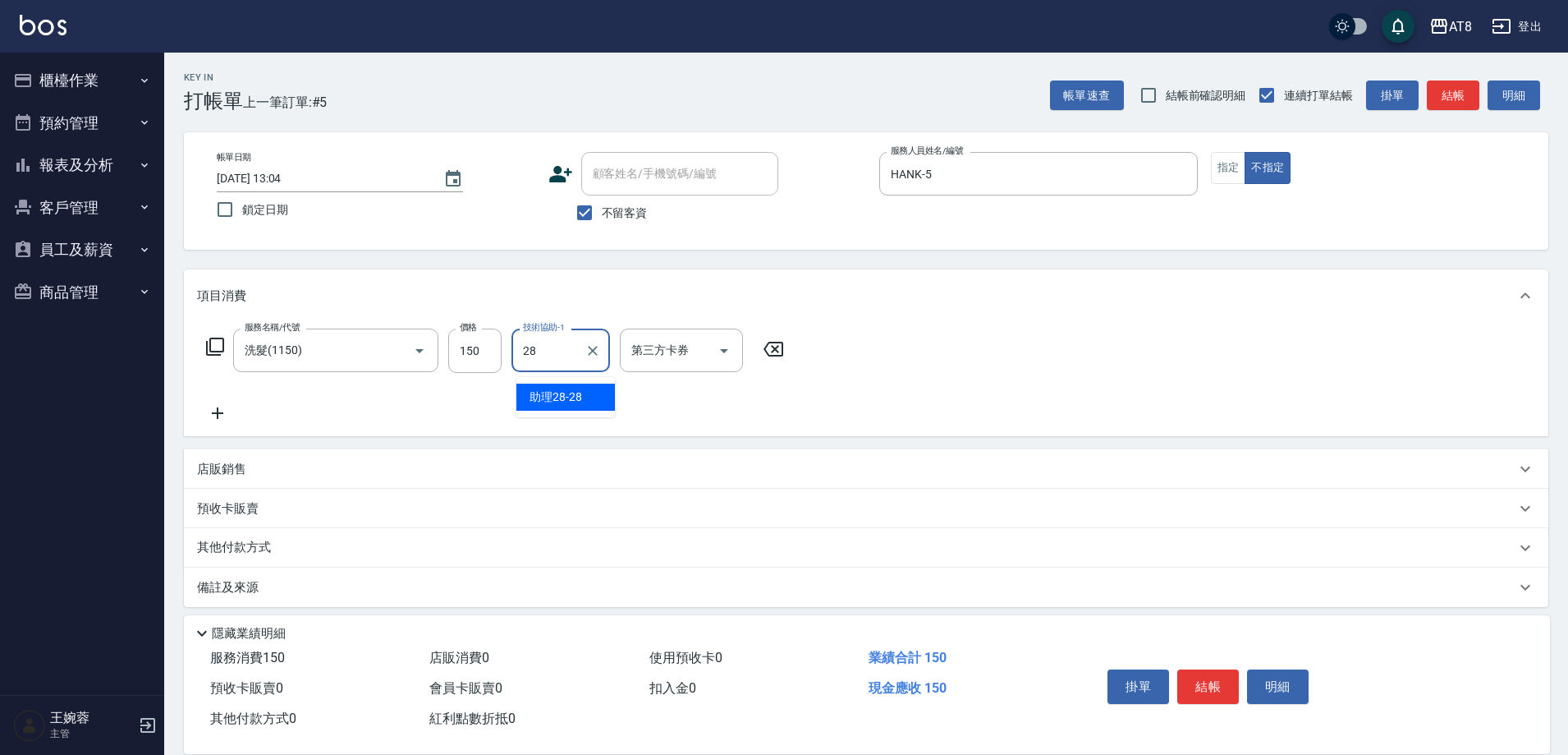
type input "助理28-28"
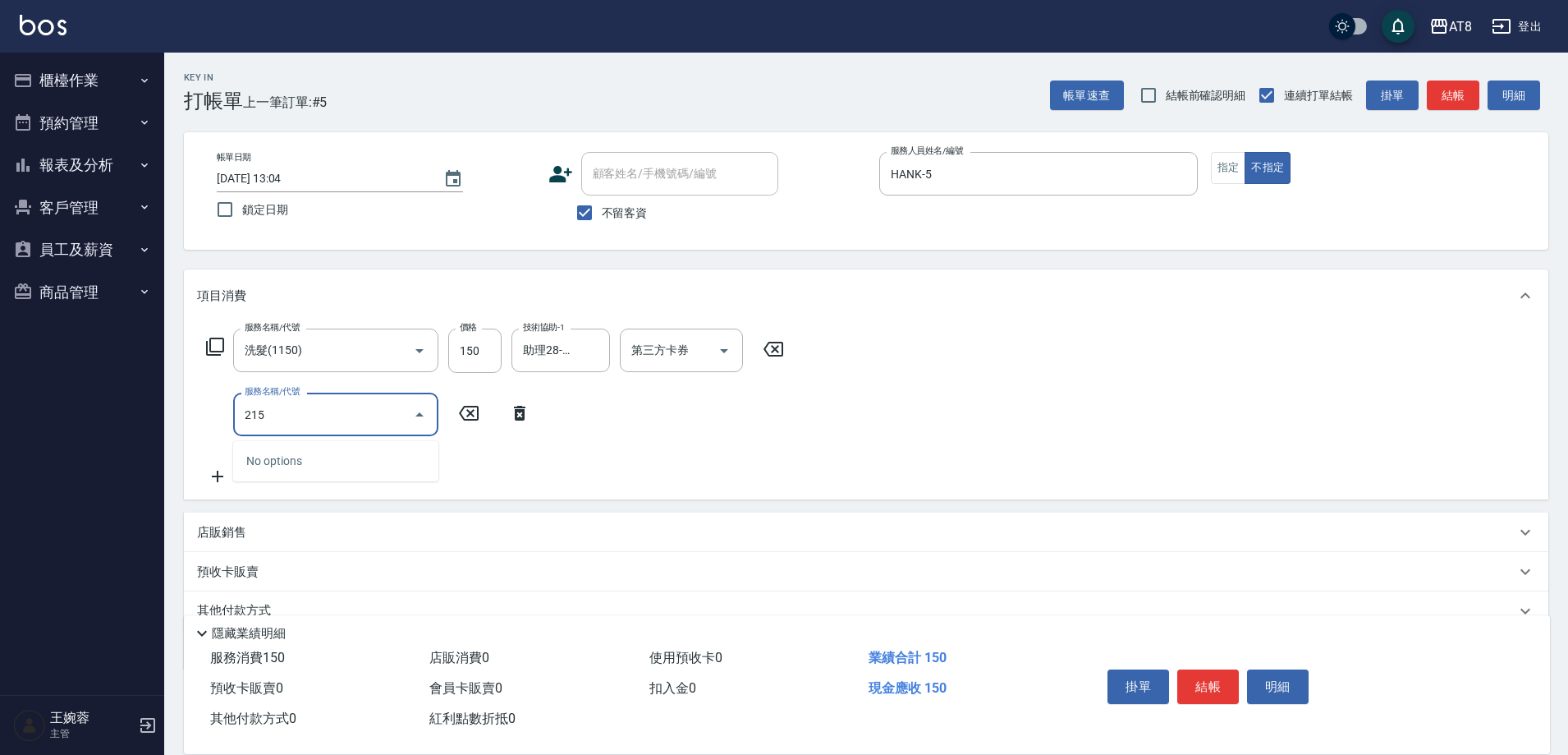
type input "2150"
type input "剪髮(2200)"
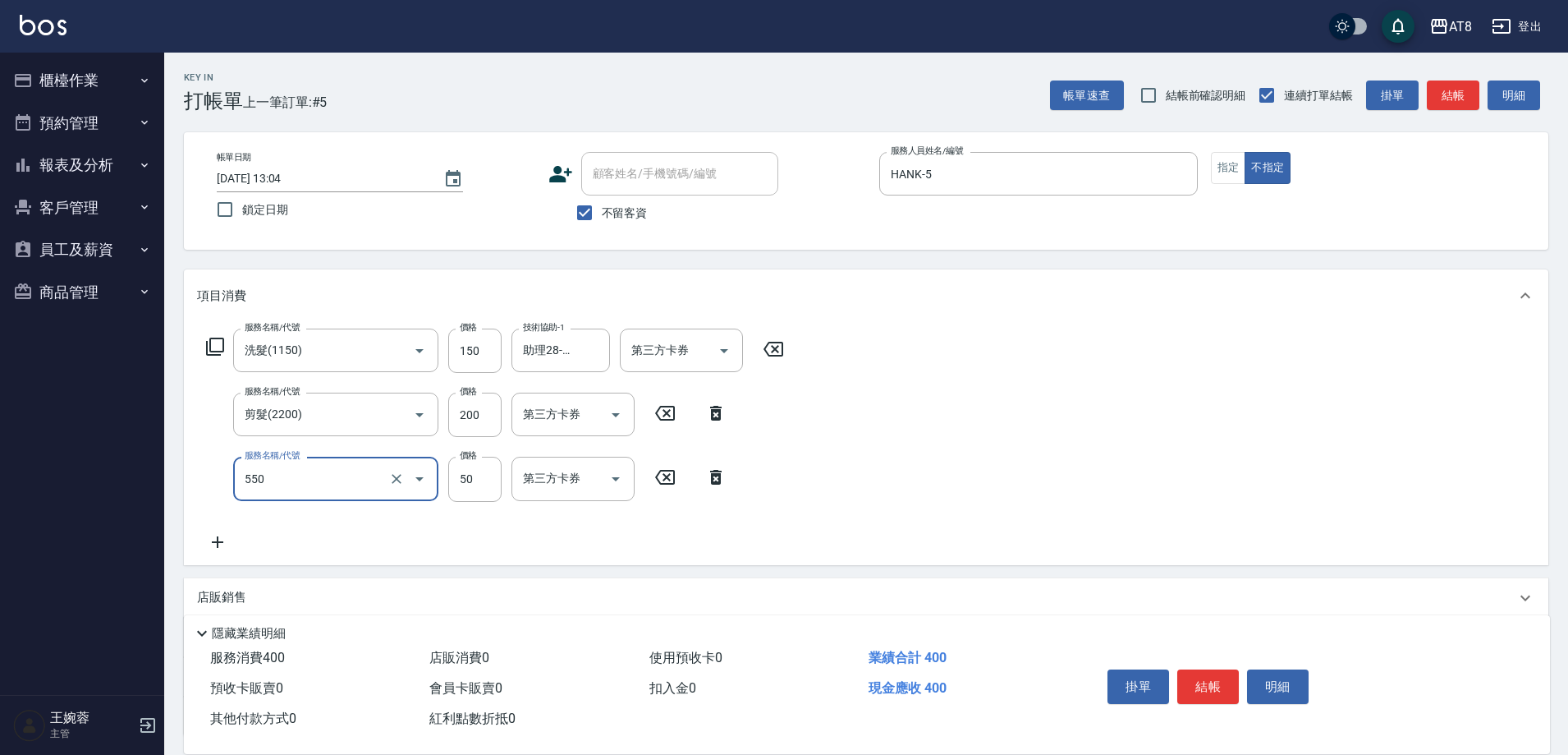
type input "精油或深層(550)"
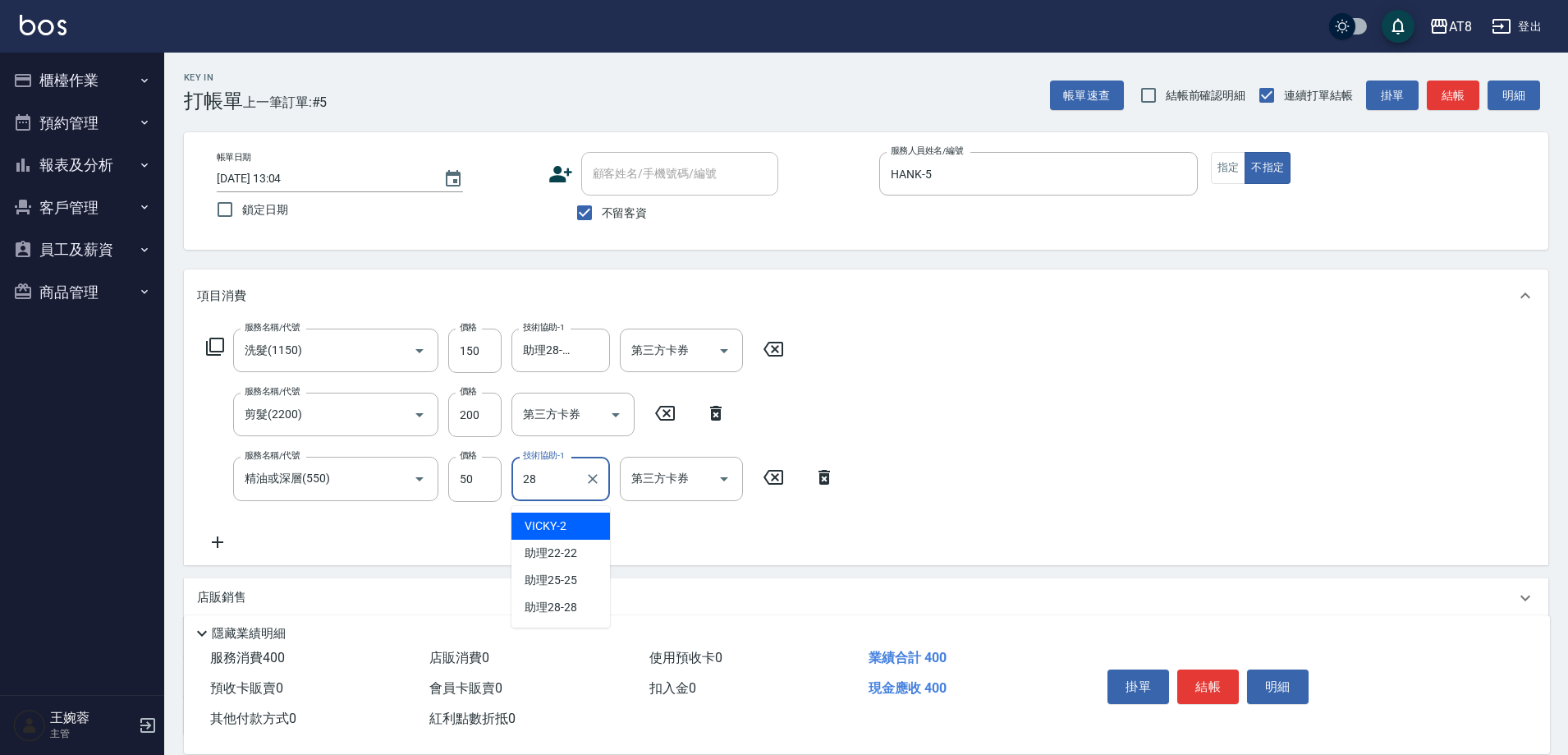
type input "助理28-28"
click at [1218, 683] on button "結帳" at bounding box center [1207, 687] width 61 height 35
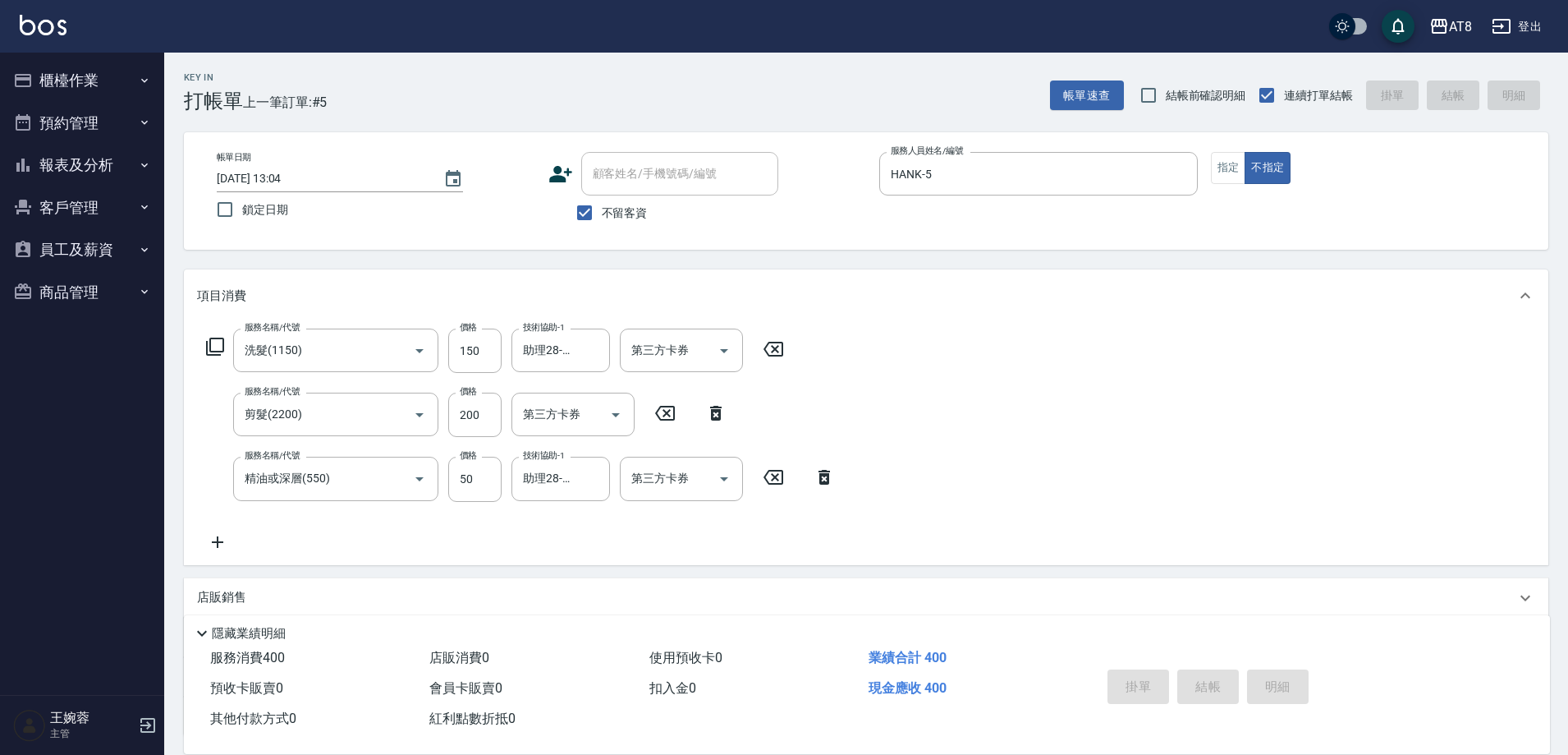
type input "[DATE] 13:05"
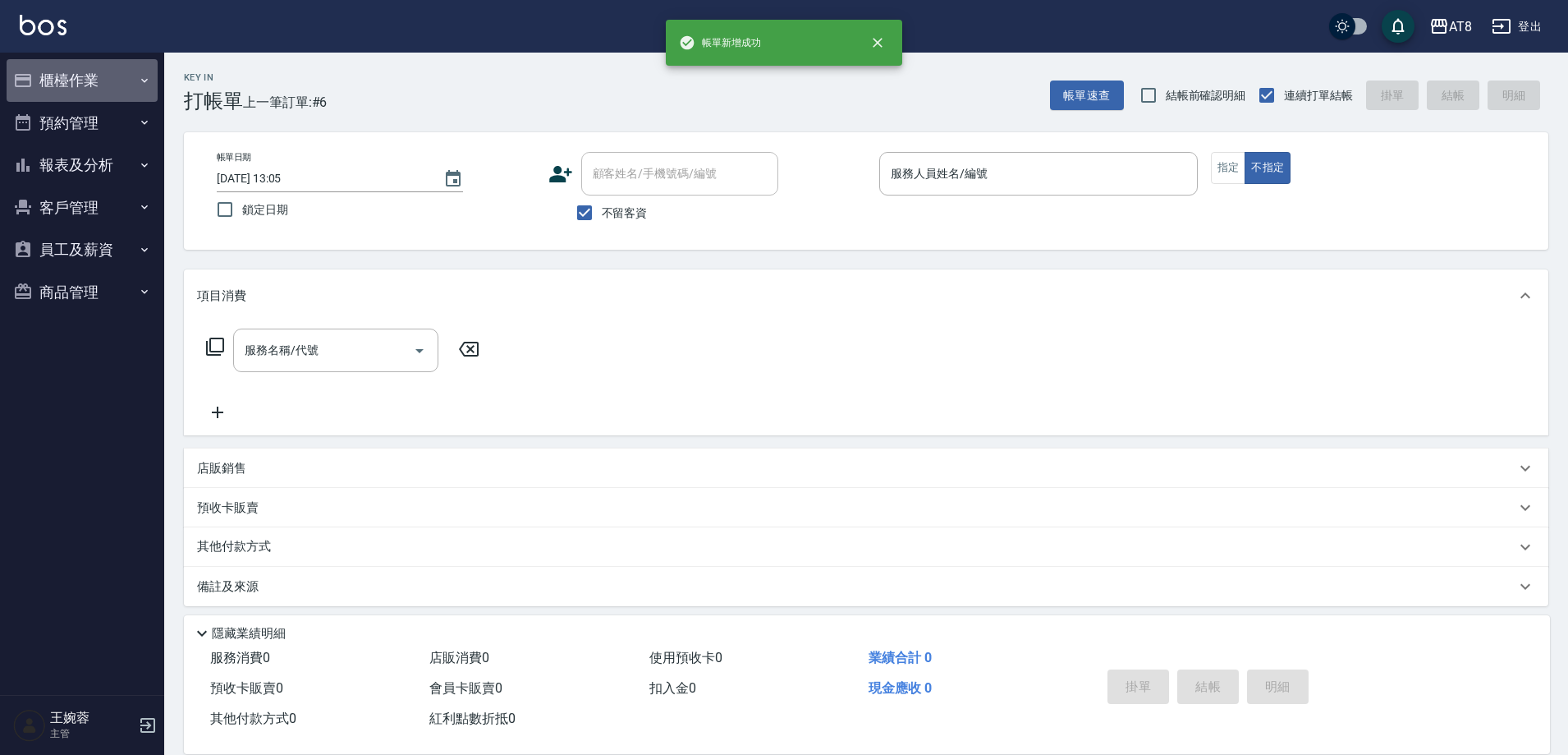
click at [91, 70] on button "櫃檯作業" at bounding box center [82, 81] width 151 height 43
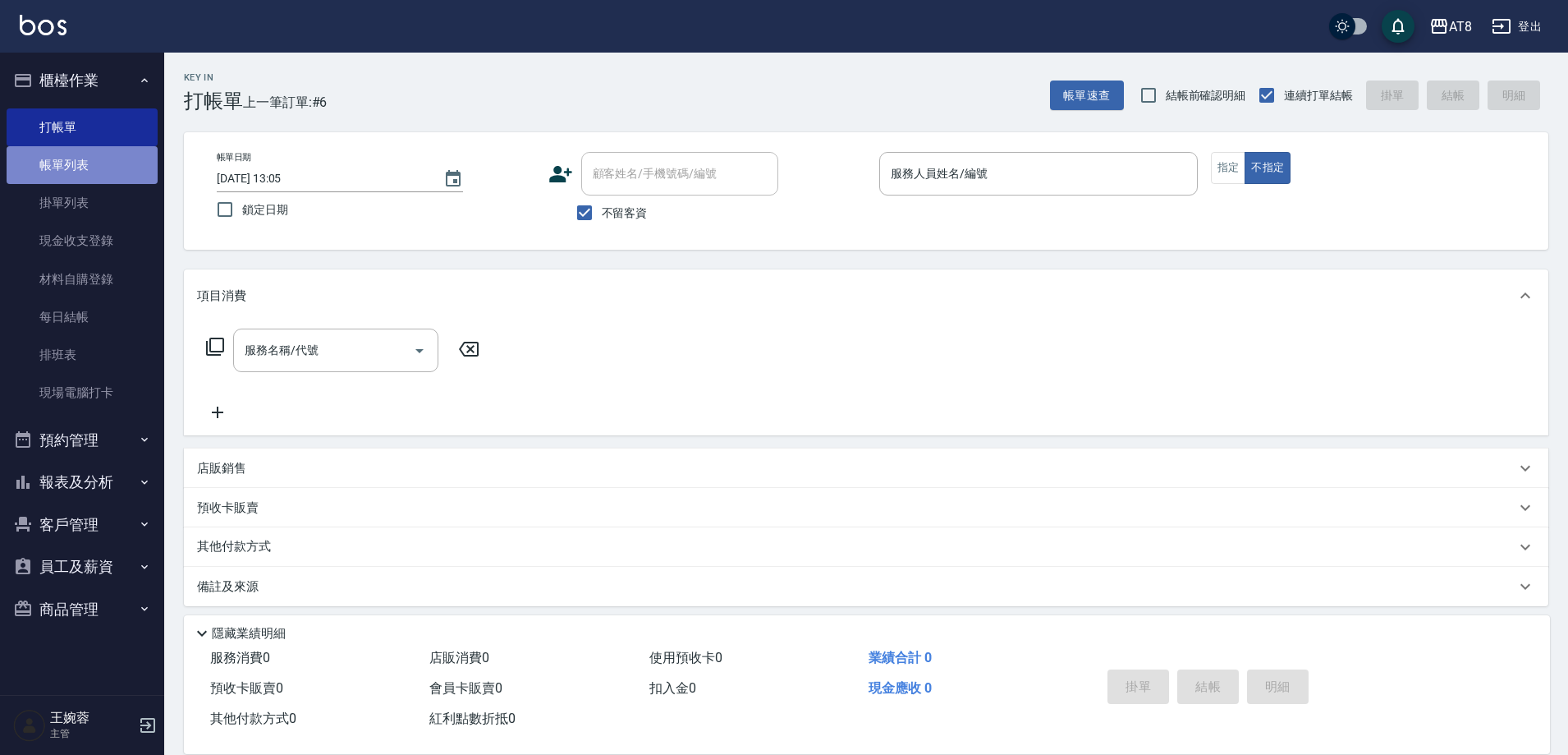
click at [98, 174] on link "帳單列表" at bounding box center [82, 165] width 151 height 38
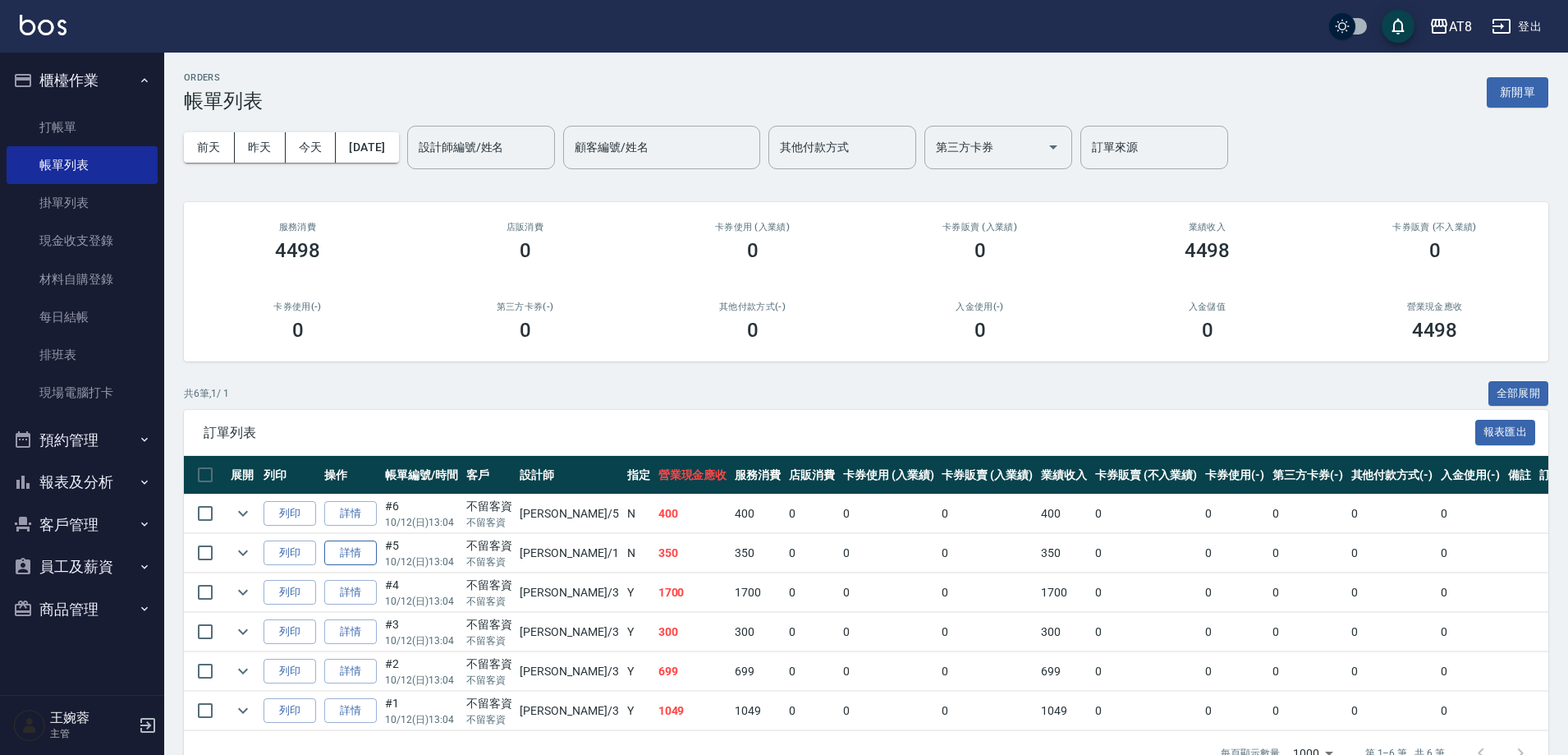
click at [363, 566] on link "詳情" at bounding box center [350, 553] width 53 height 26
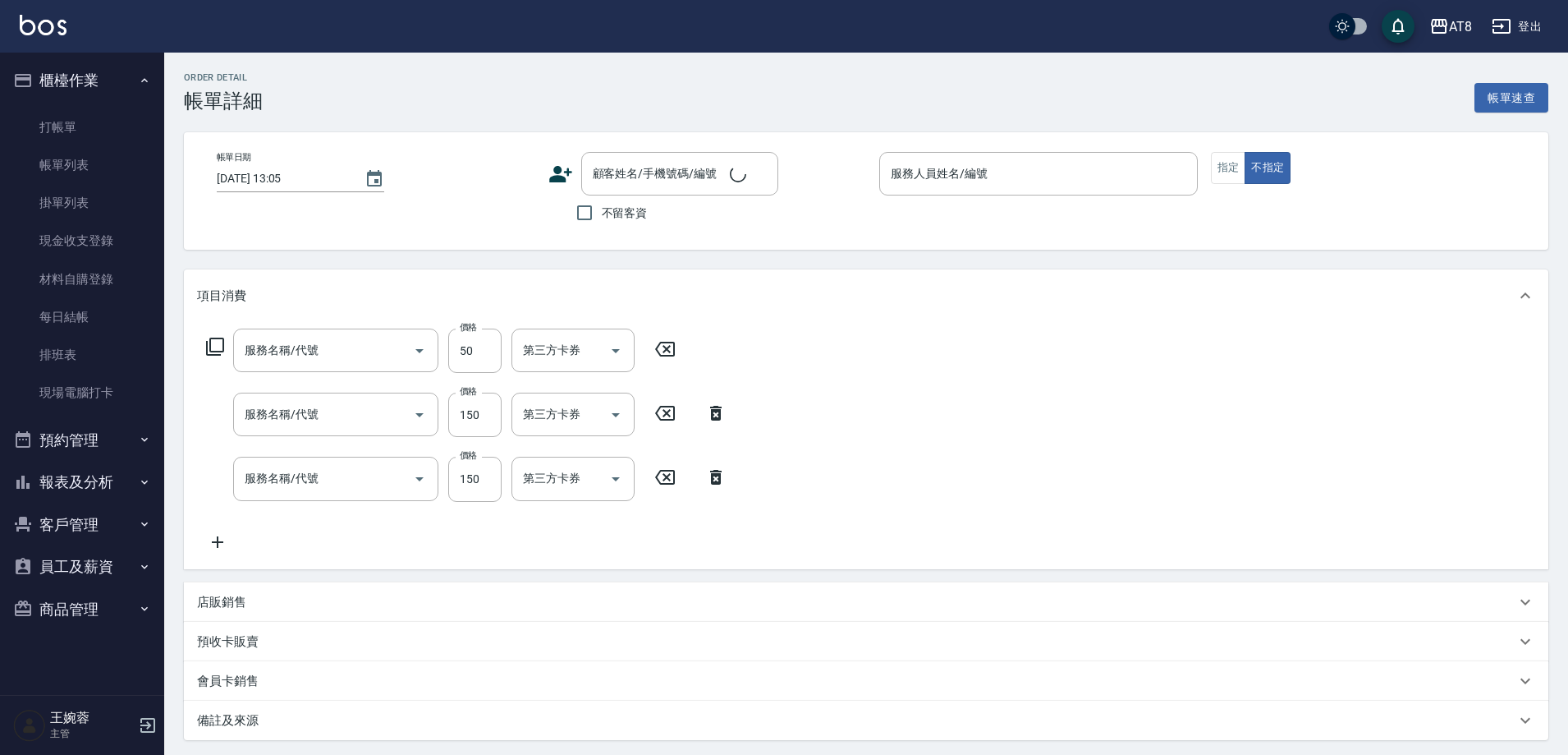
type input "精油或深層(550)"
type input "剪髮(2150)"
type input "洗髮(1150)"
type input "[DATE] 13:04"
checkbox input "true"
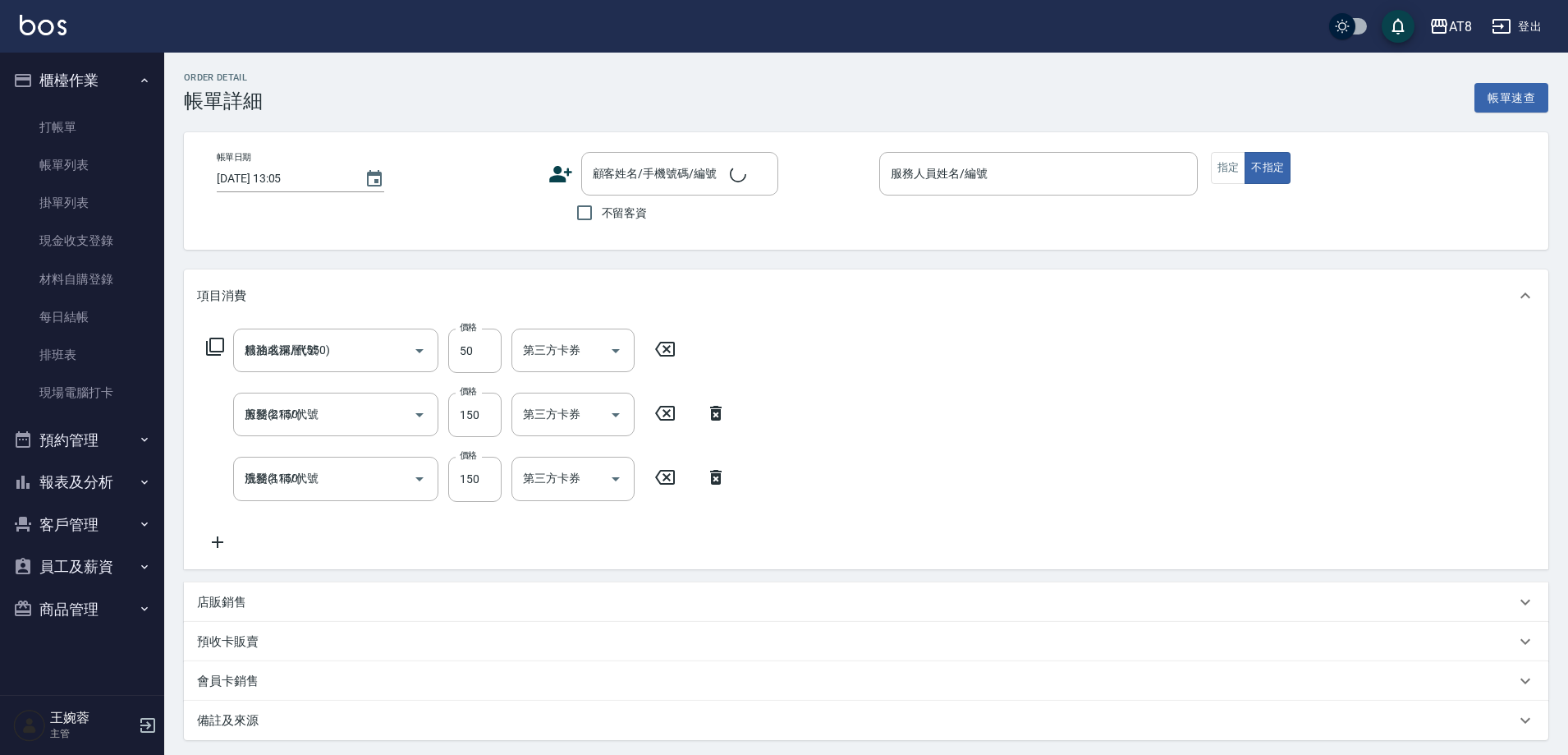
type input "YUKI-1"
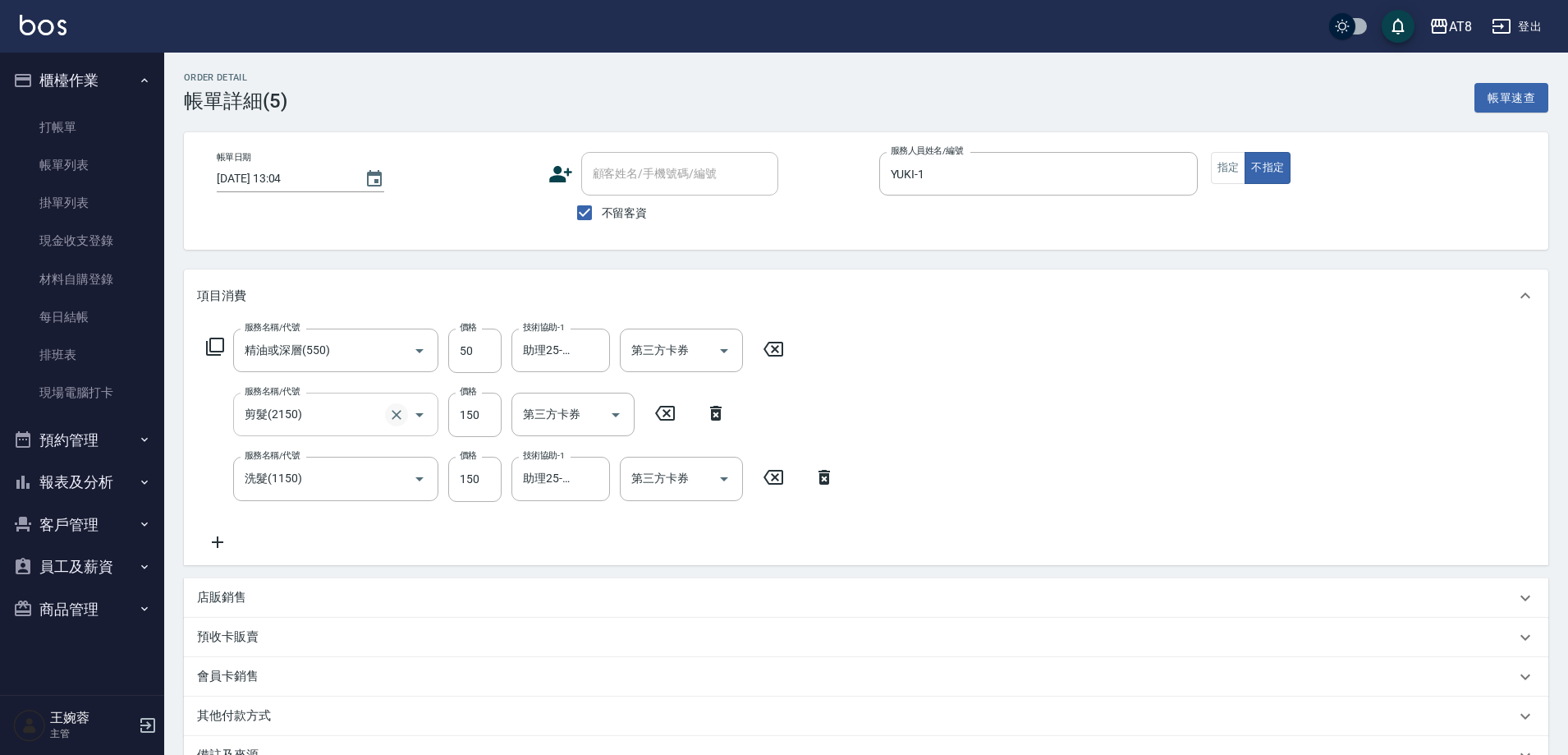
click at [392, 420] on icon "Clear" at bounding box center [396, 414] width 9 height 9
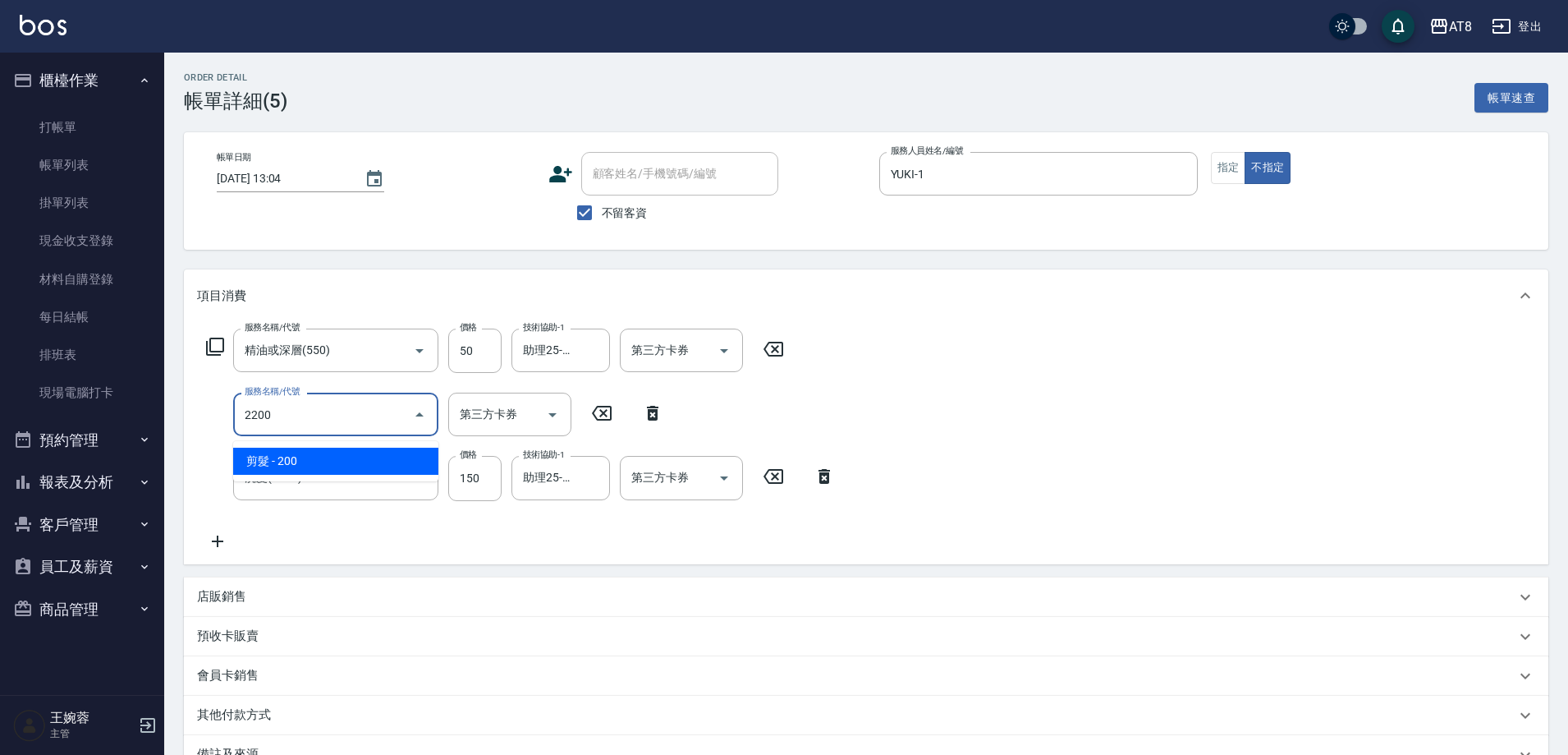
type input "剪髮(2200)"
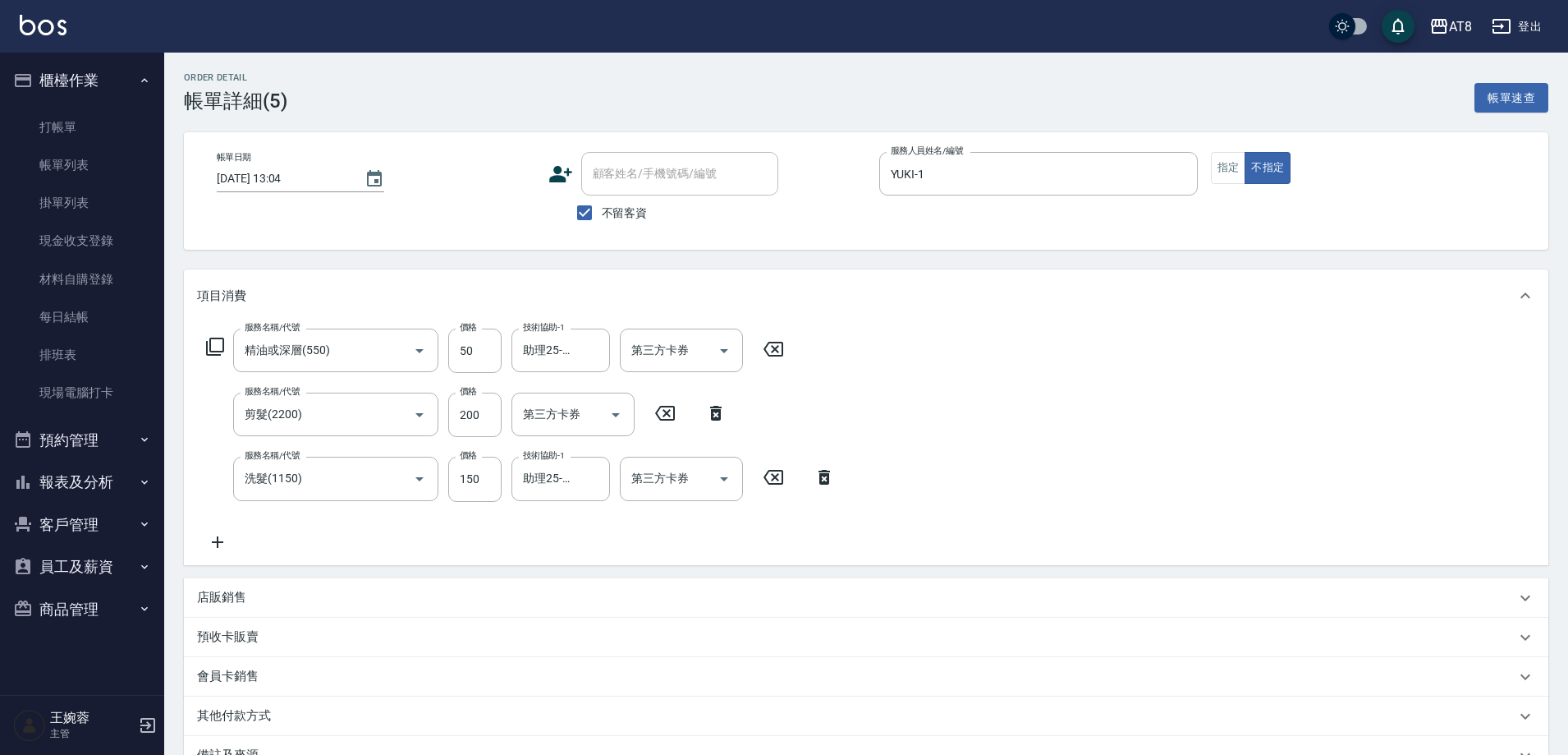
click at [1158, 432] on div "服務名稱/代號 精油或深層(550) 服務名稱/代號 價格 50 價格 技術協助-1 助理25-25 技術協助-1 第三方卡券 第三方卡券 服務名稱/代號 剪…" at bounding box center [866, 443] width 1364 height 242
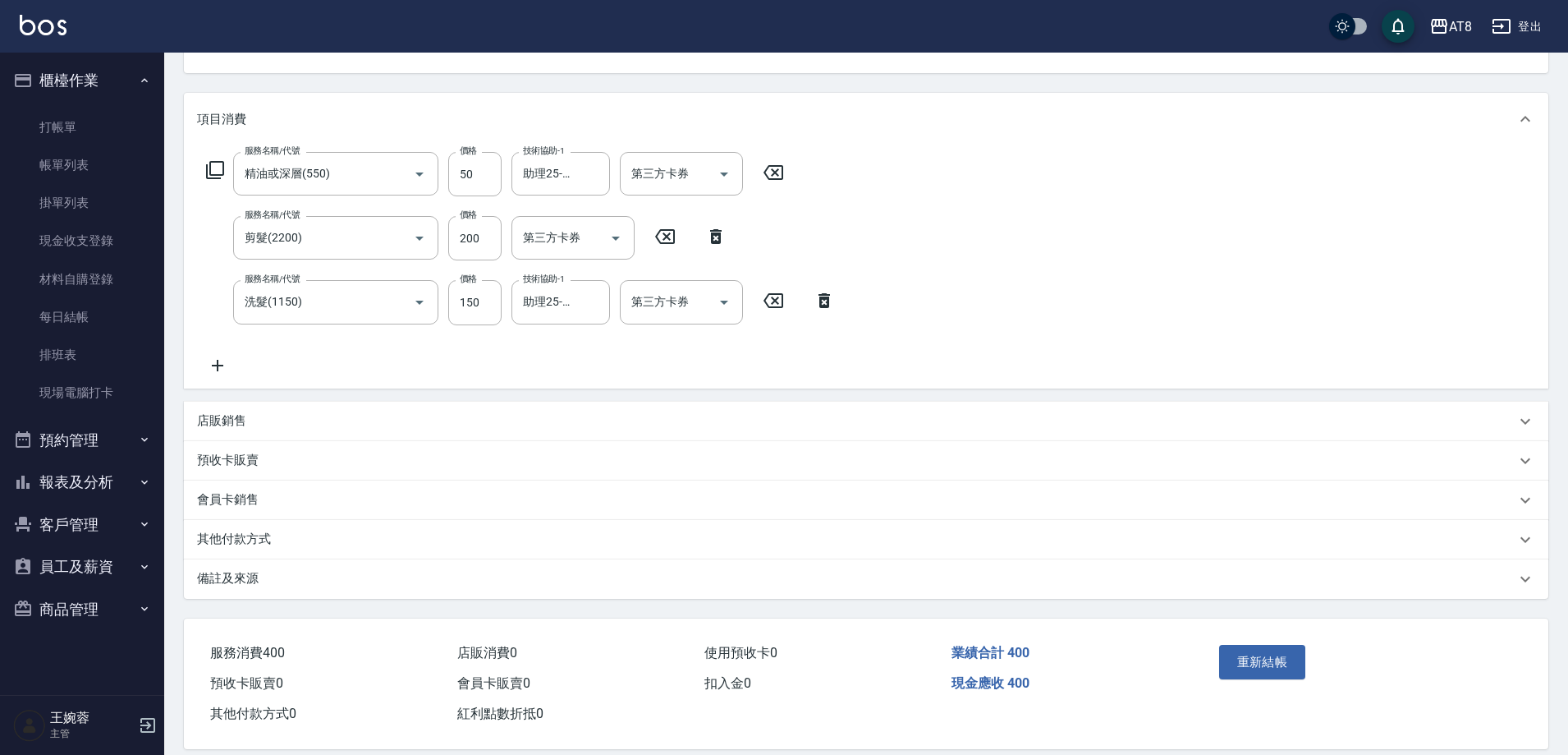
scroll to position [191, 0]
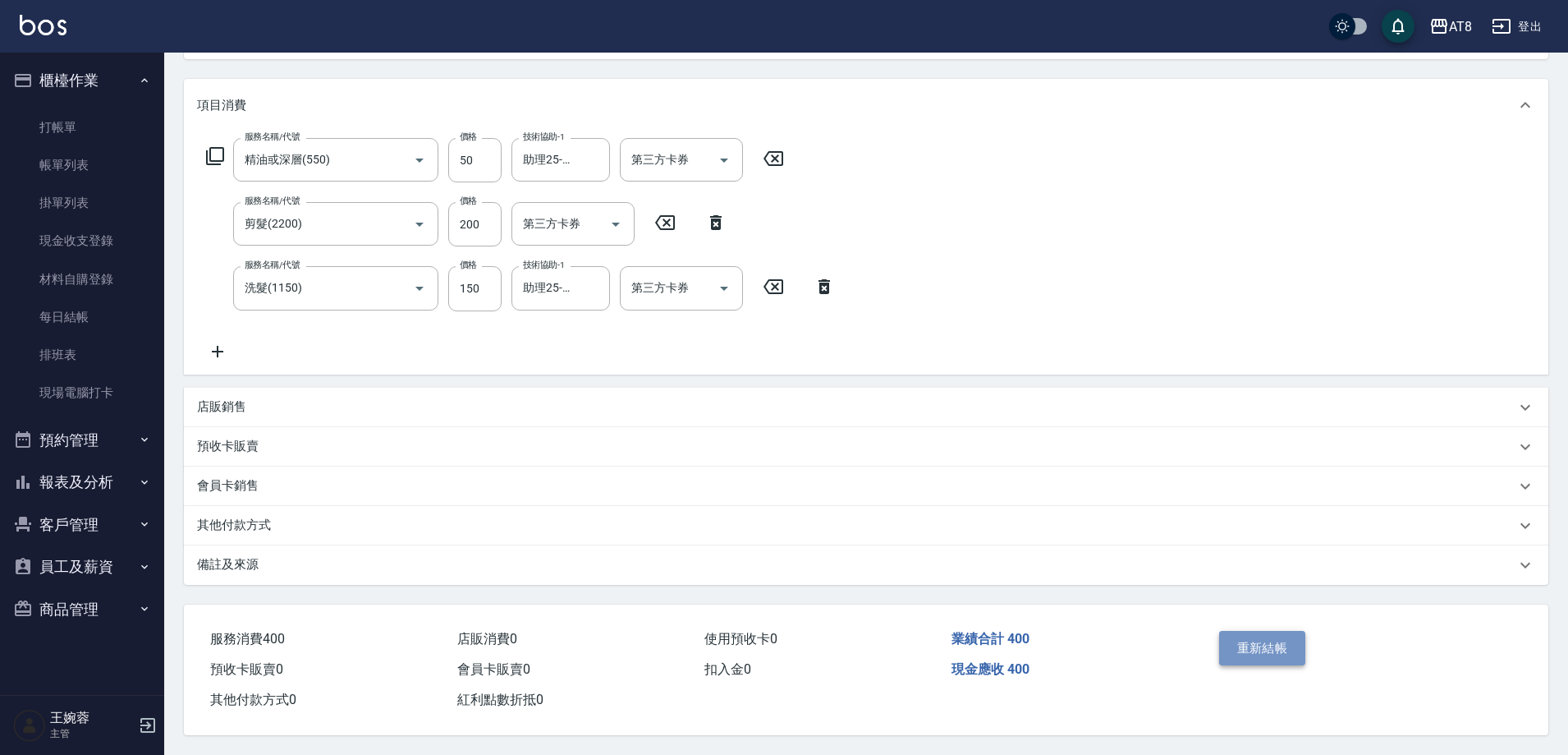
click at [1259, 661] on button "重新結帳" at bounding box center [1263, 648] width 87 height 35
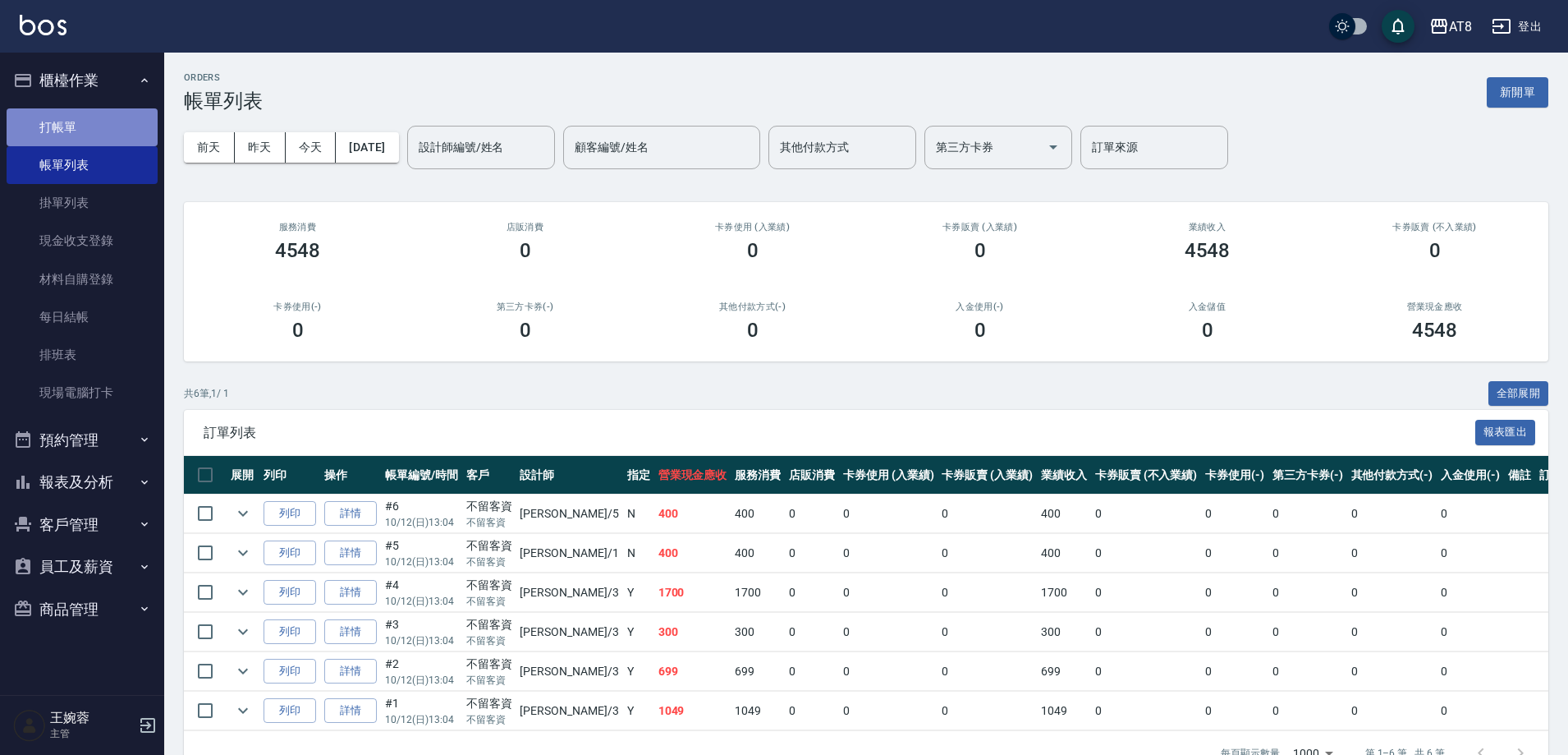
click at [86, 127] on link "打帳單" at bounding box center [82, 128] width 151 height 38
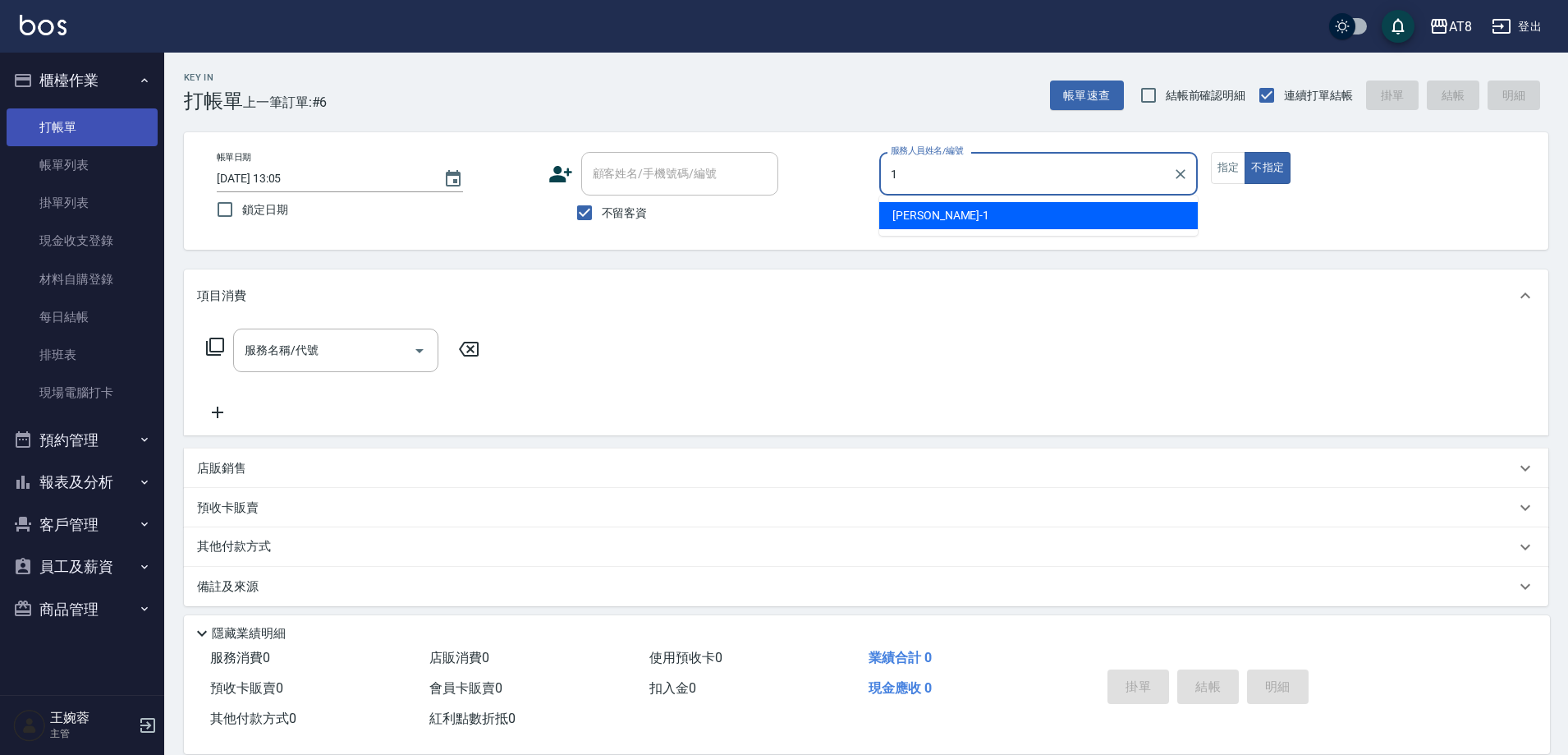
type input "YUKI-1"
type button "false"
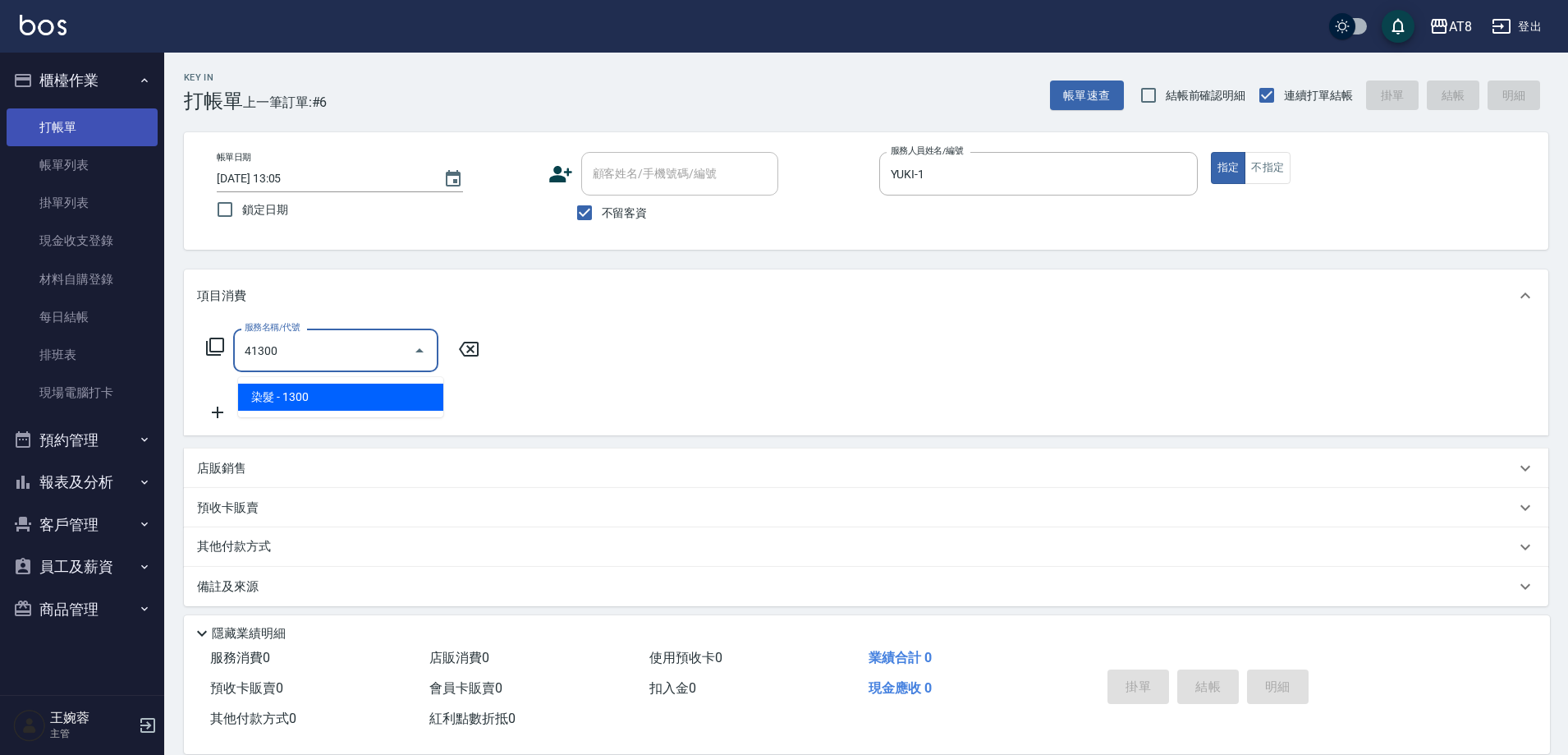
type input "染髮(41300)"
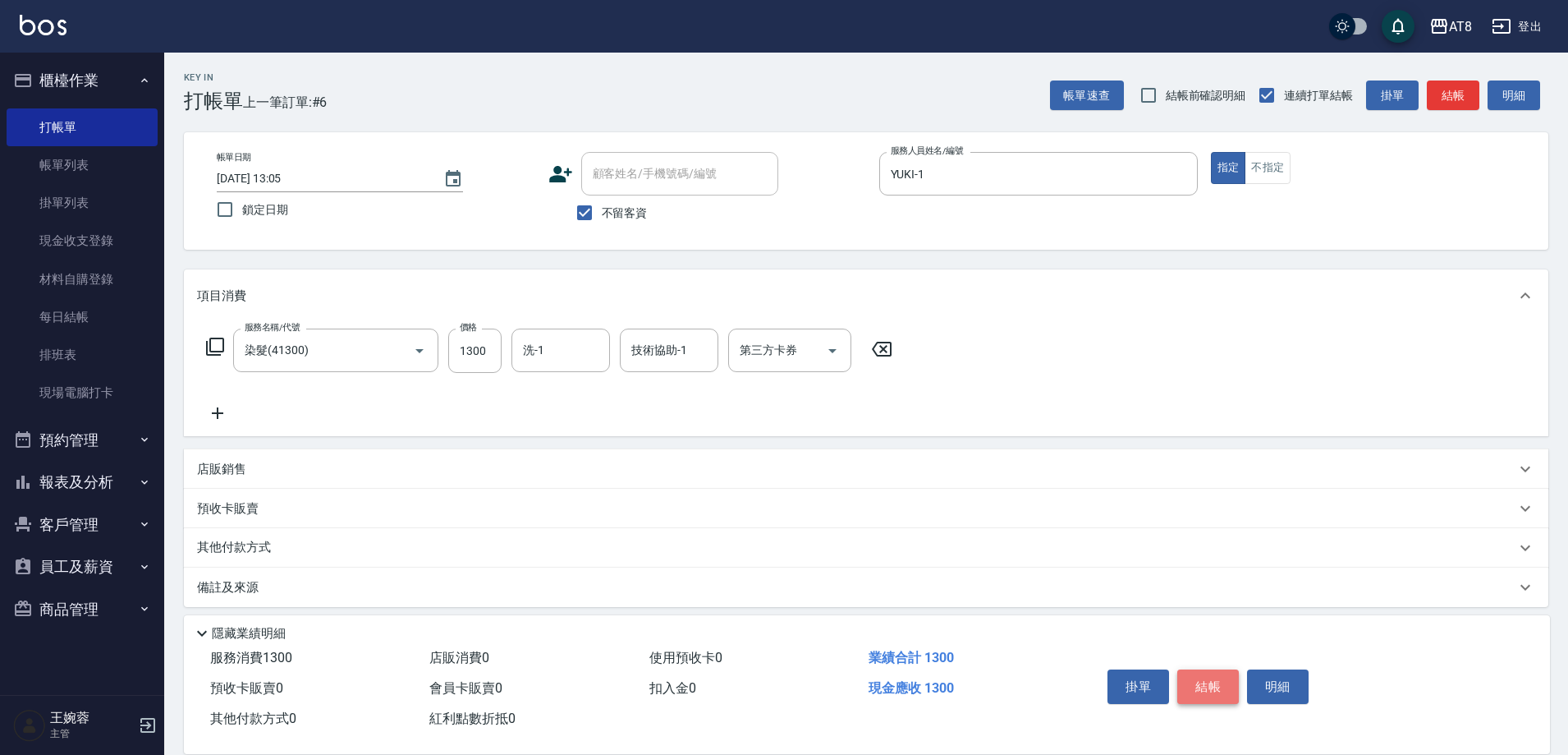
click at [1201, 671] on button "結帳" at bounding box center [1207, 687] width 61 height 35
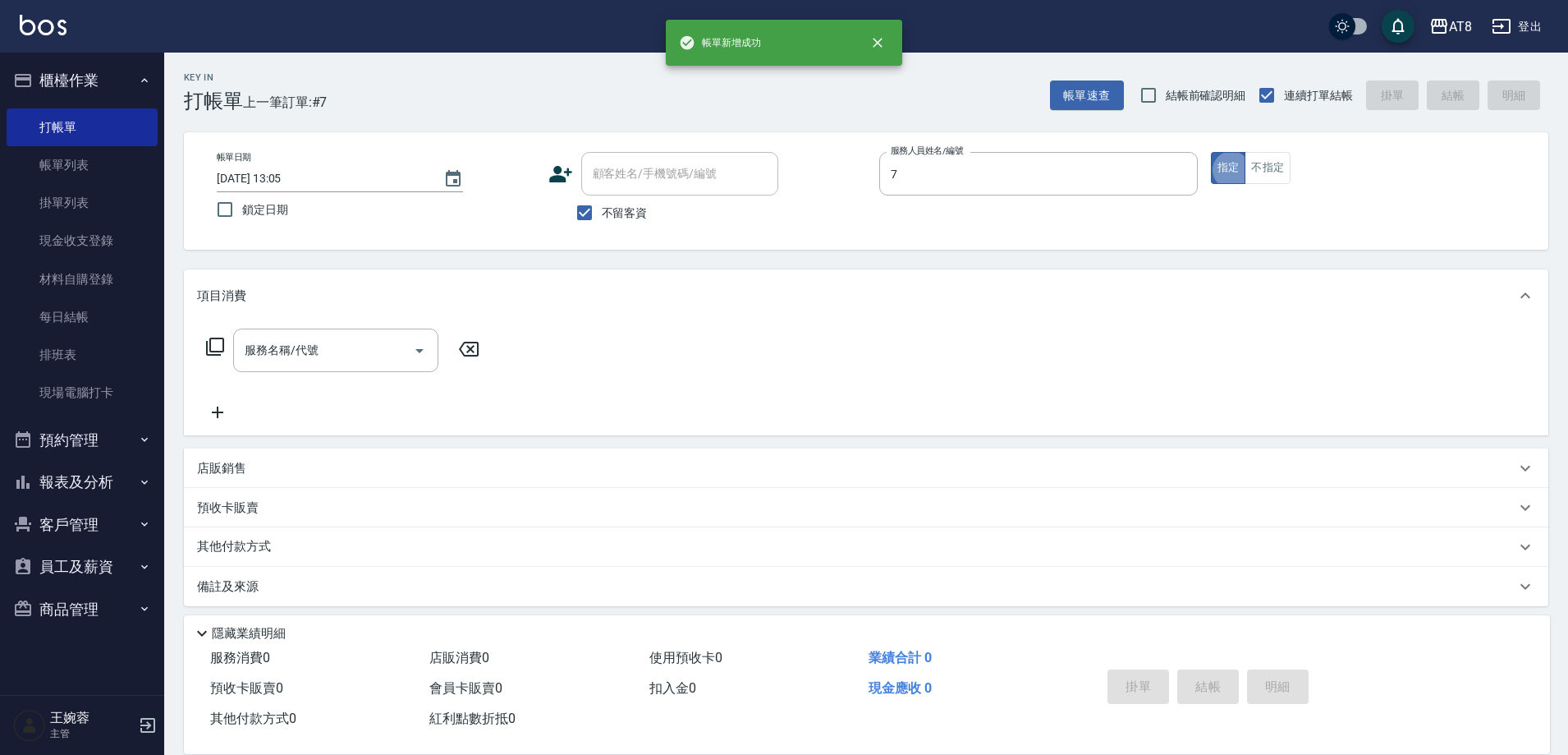
type input "[PERSON_NAME]-7"
type button "true"
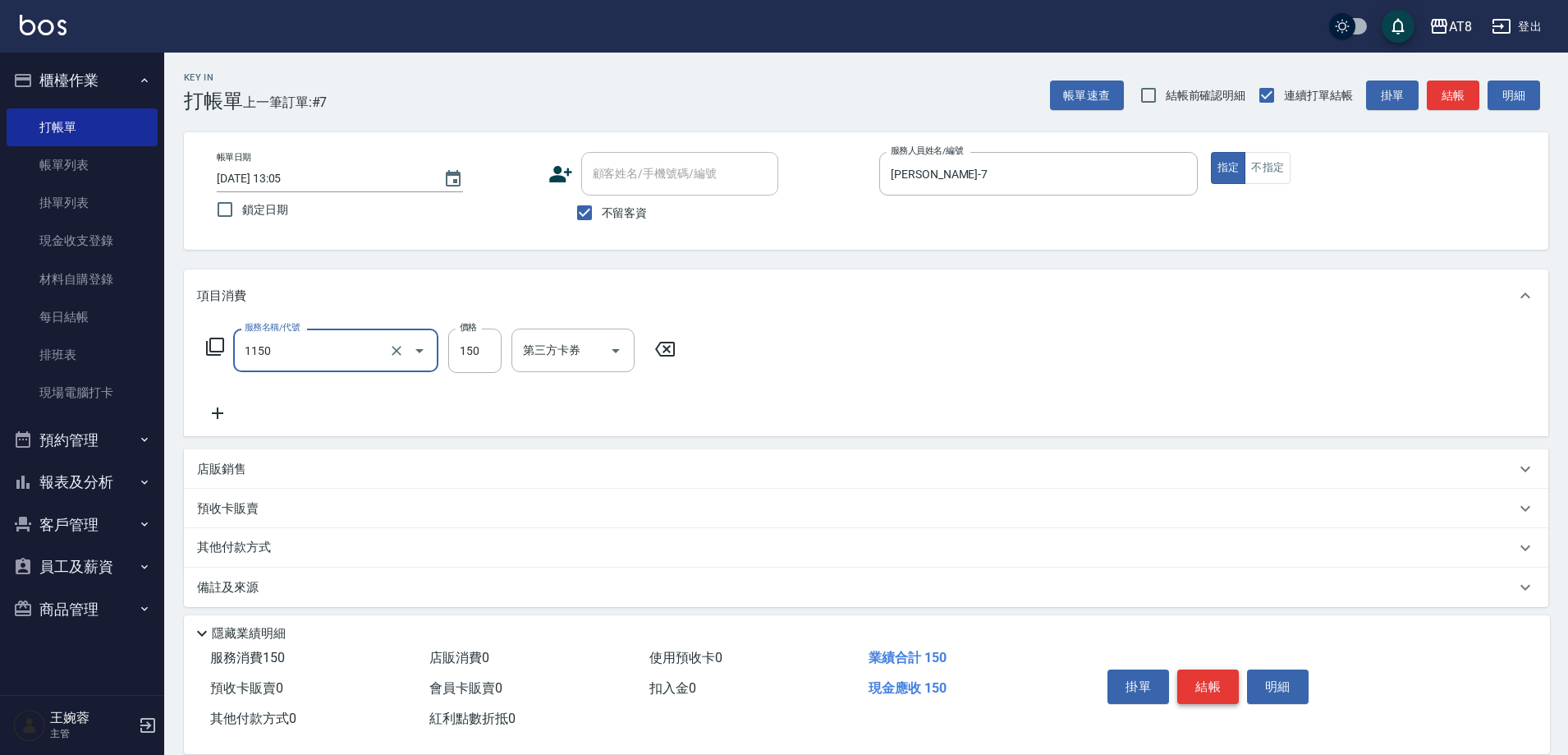
type input "洗髮(1150)"
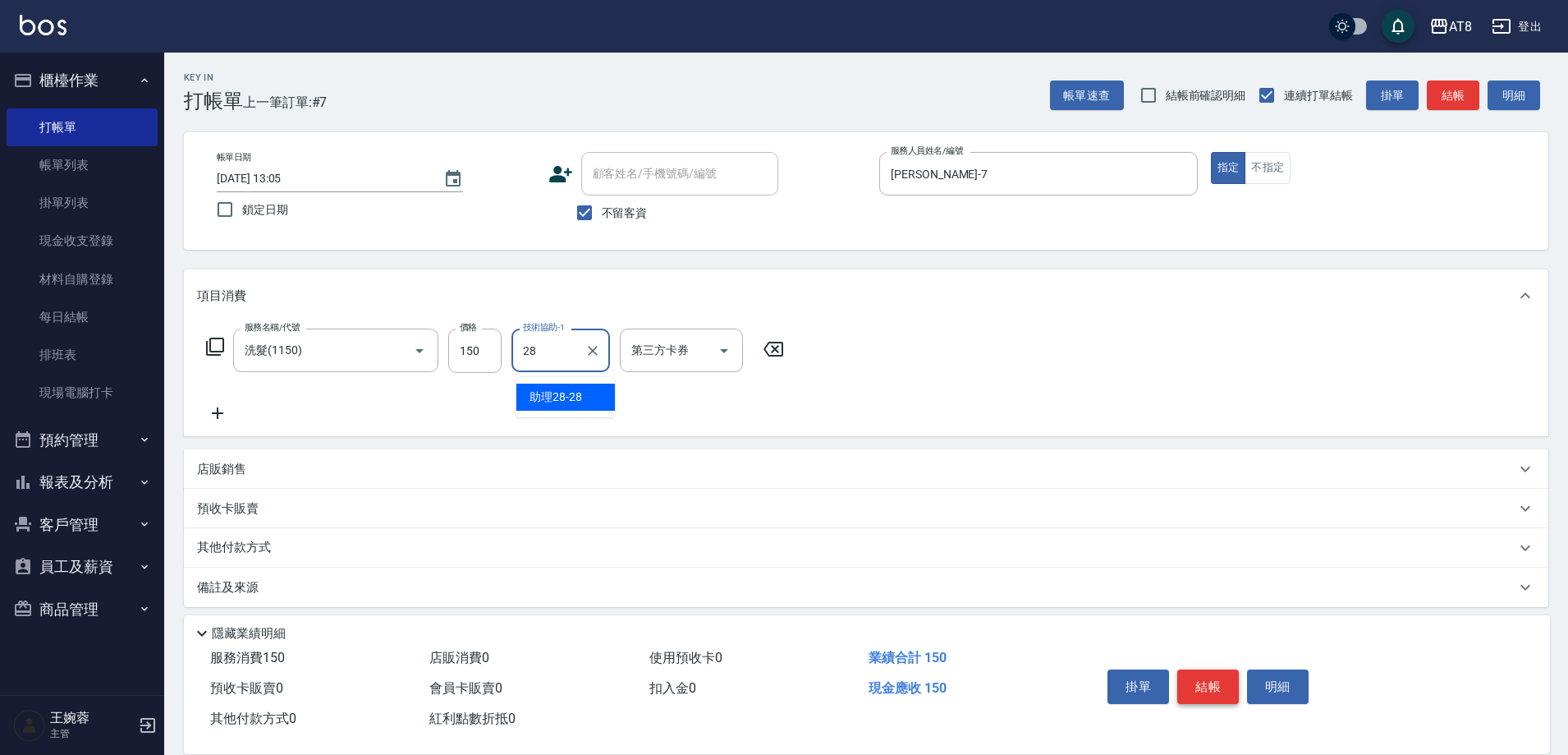
type input "助理28-28"
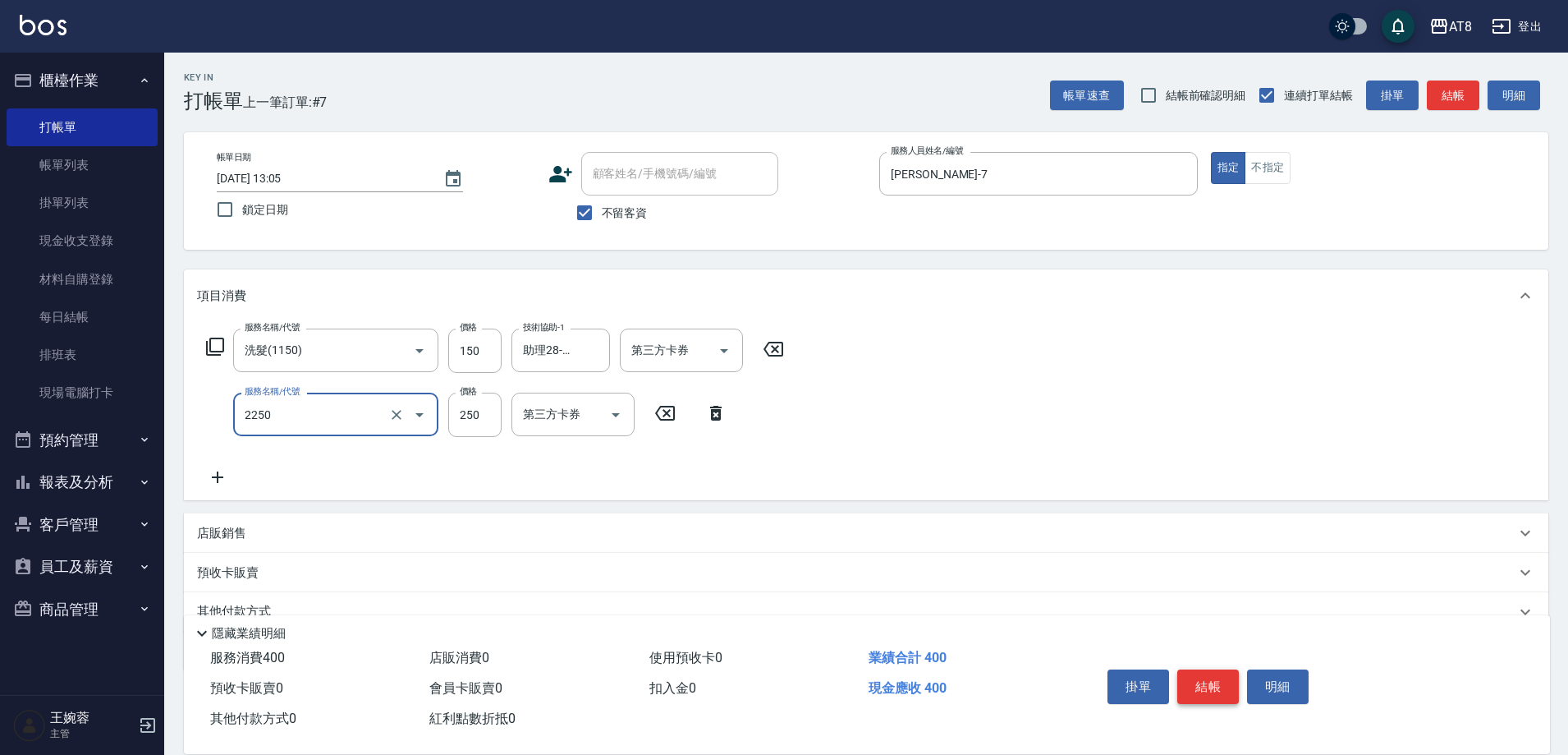
type input "剪髮(2250)"
click at [1201, 671] on button "結帳" at bounding box center [1207, 687] width 61 height 35
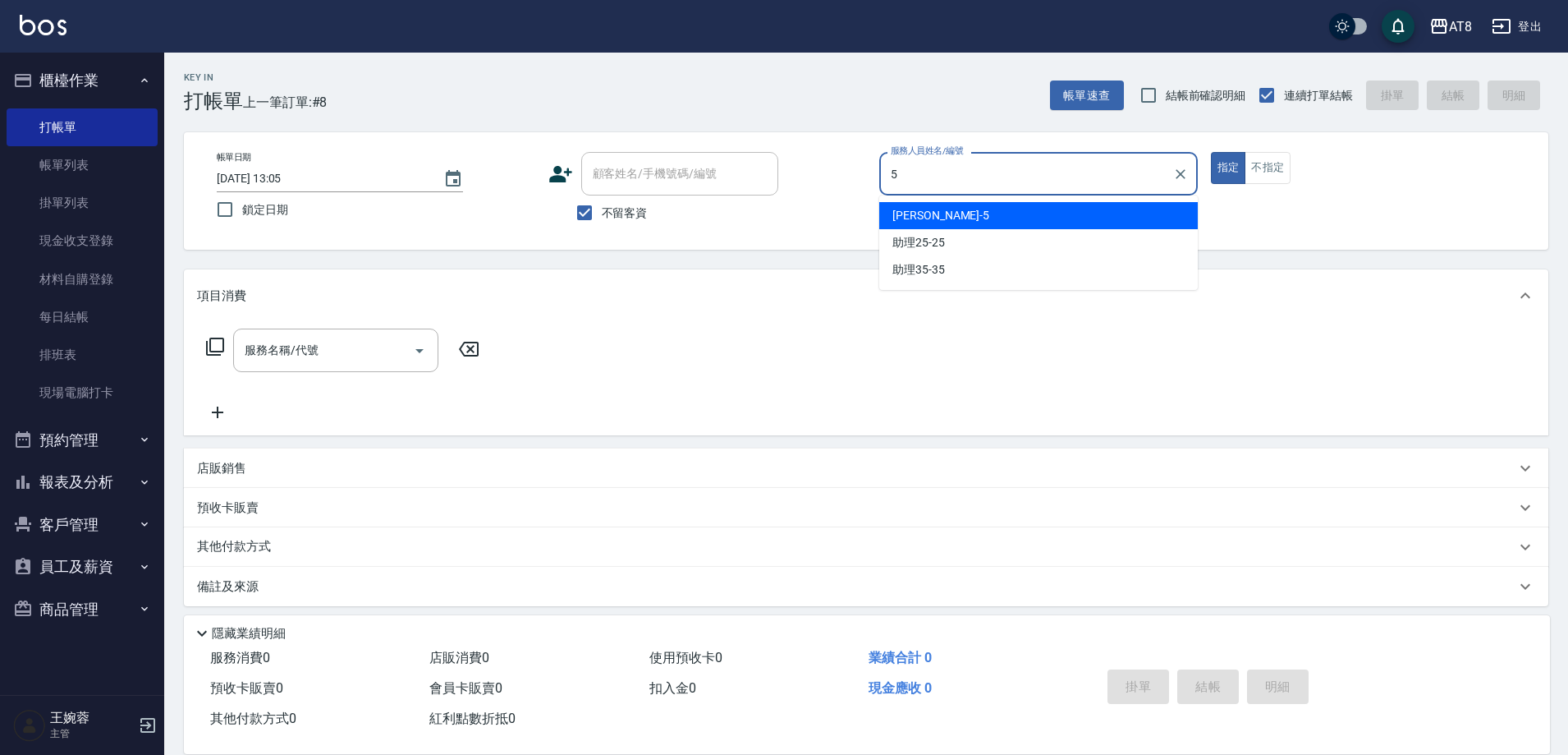
type input "HANK-5"
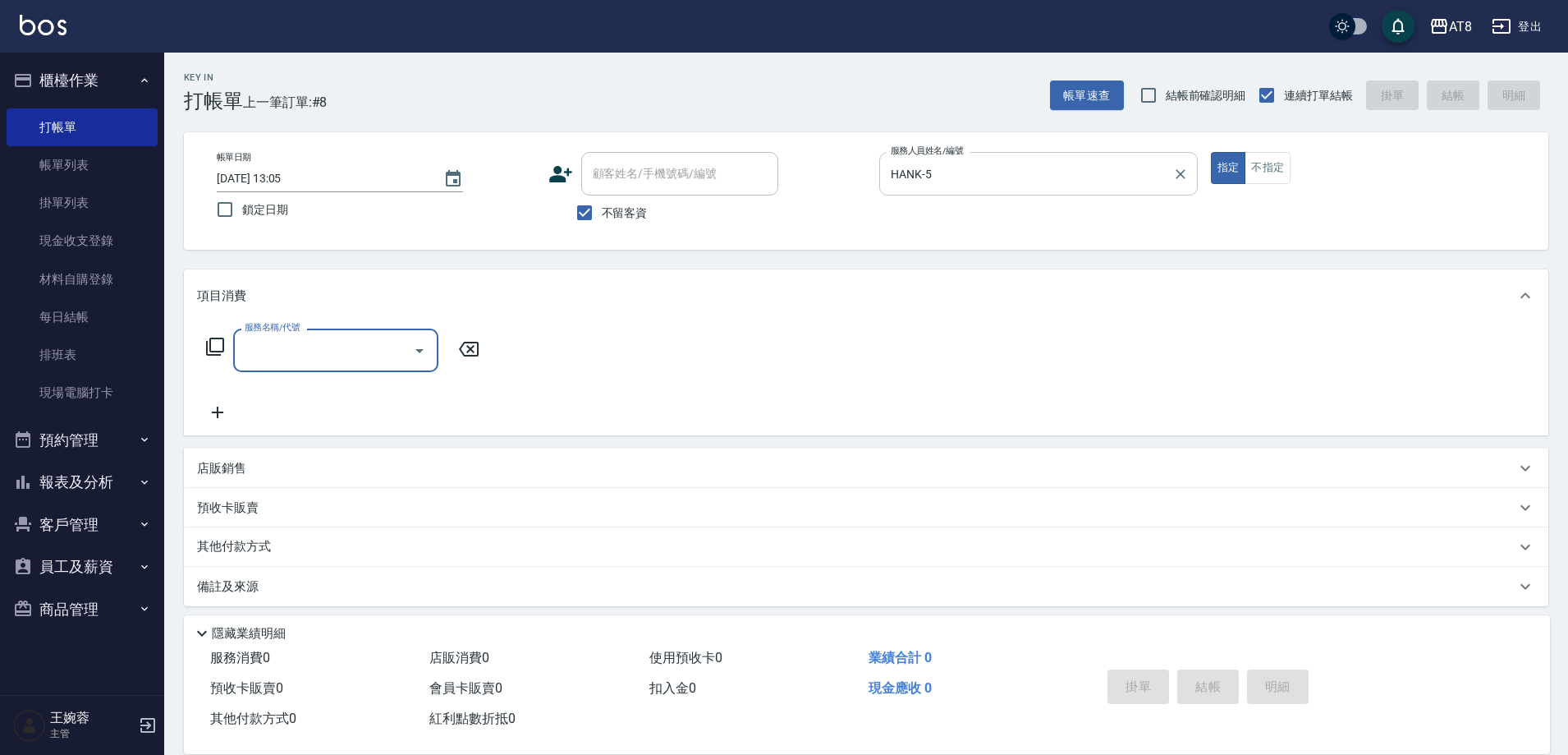
type input "2"
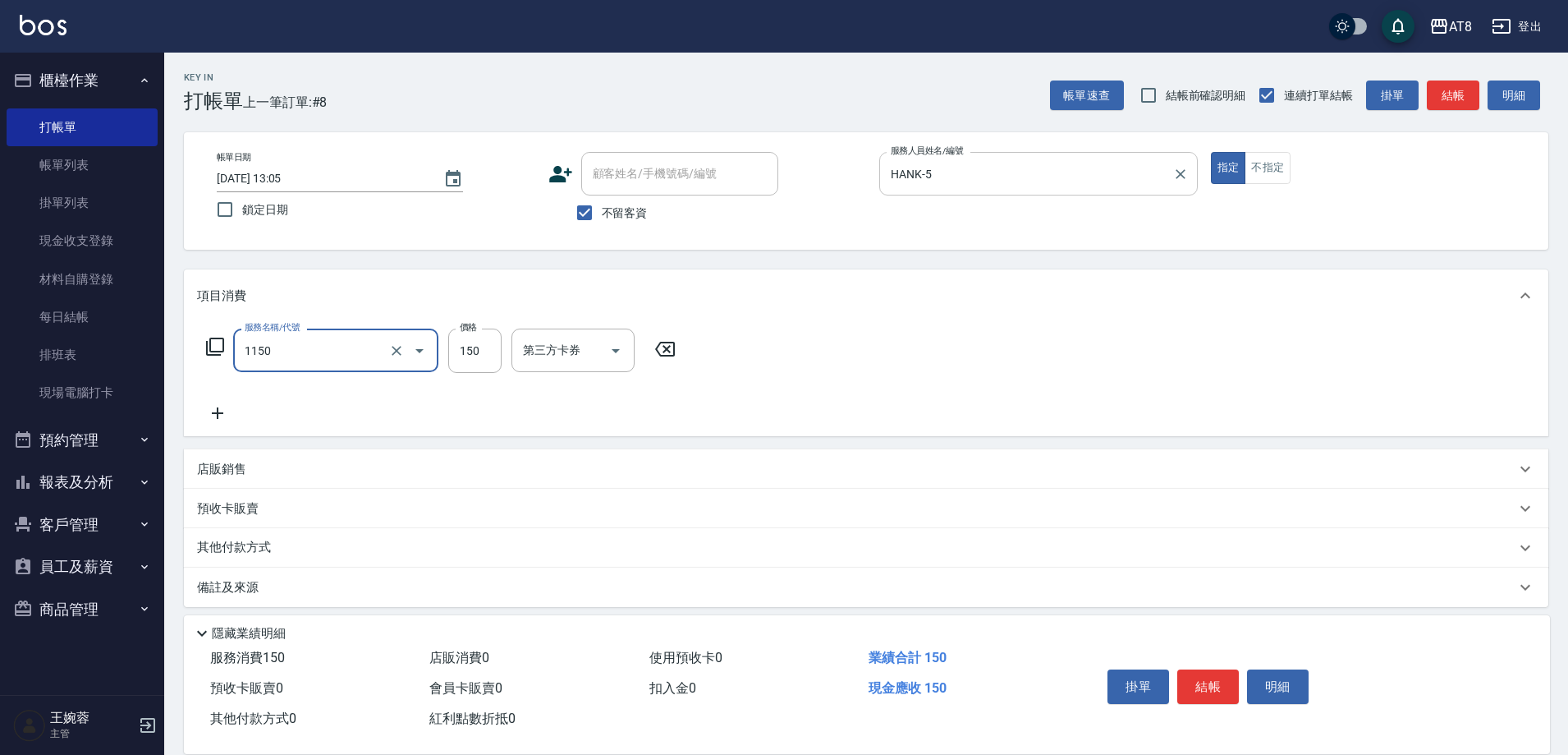
type input "洗髮(1150)"
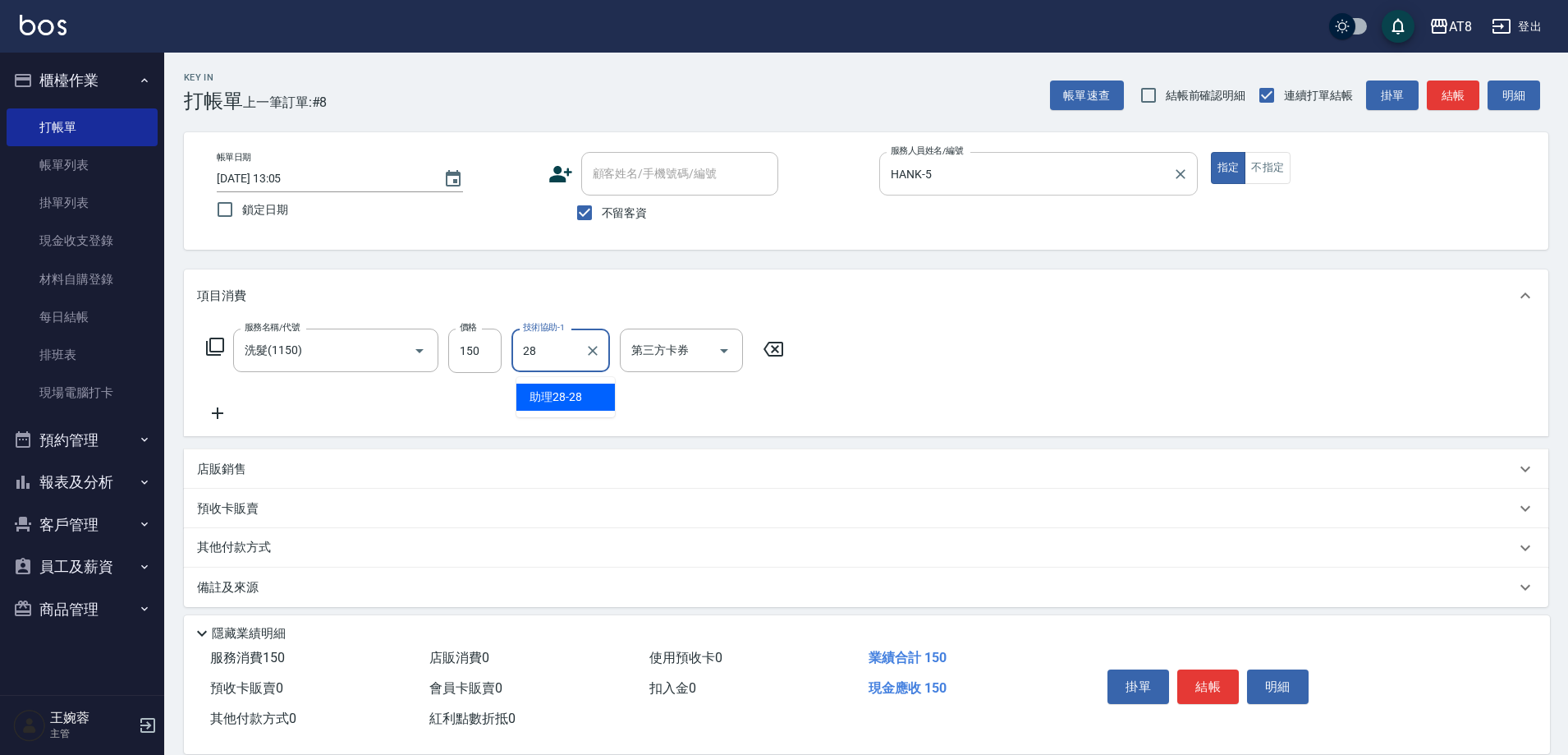
type input "助理28-28"
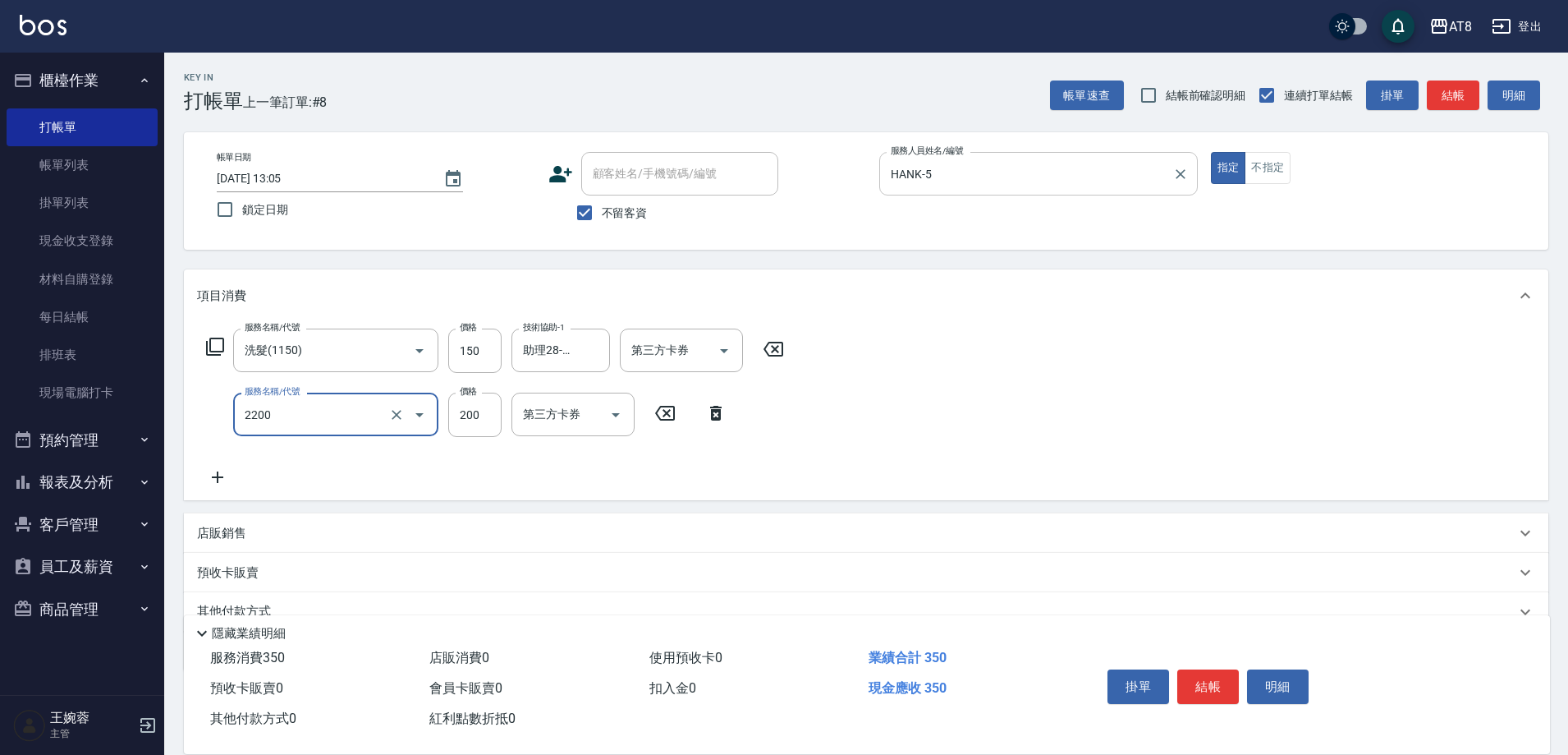
type input "剪髮(2200)"
click at [1213, 670] on button "結帳" at bounding box center [1207, 687] width 61 height 35
type input "[DATE] 13:15"
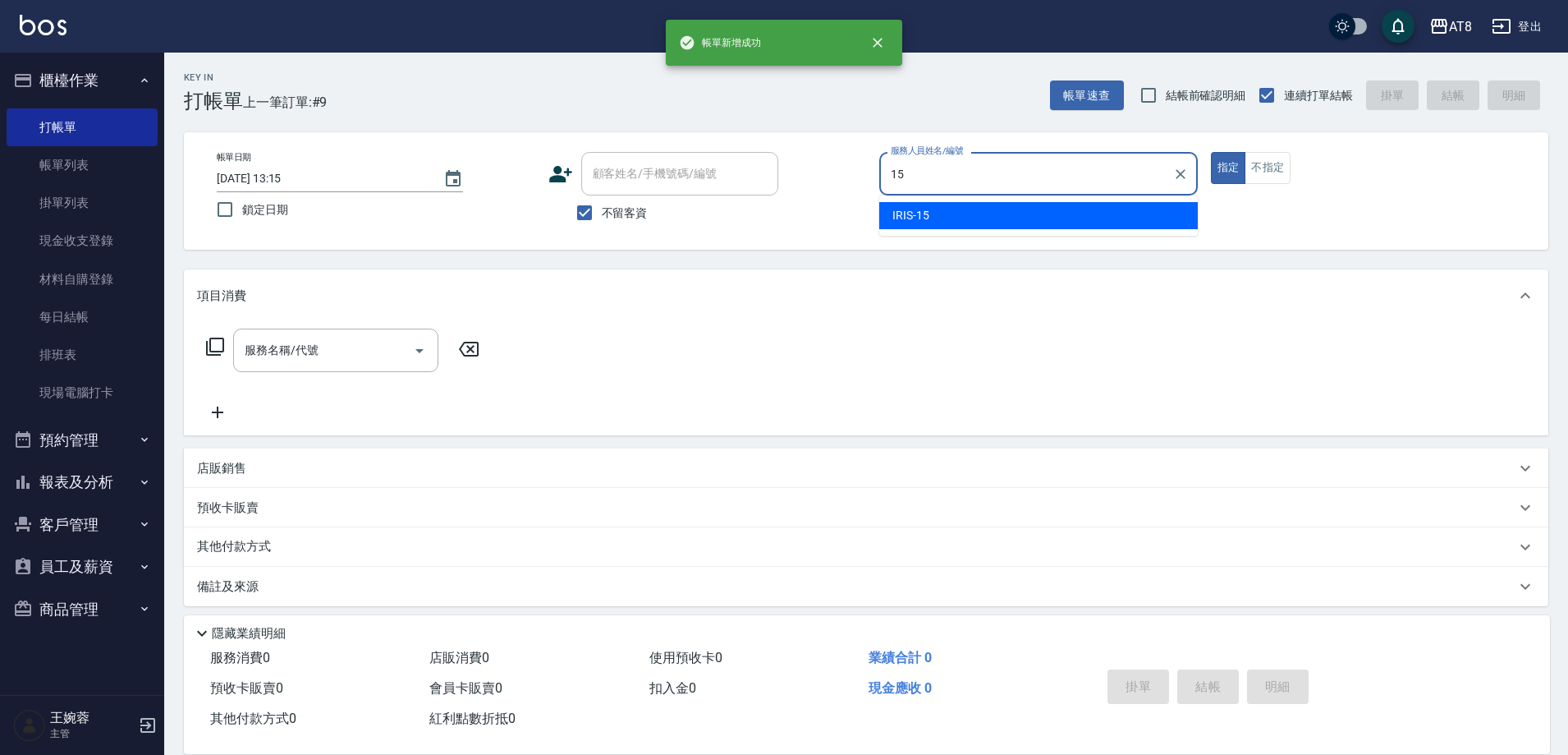
type input "IRIS-15"
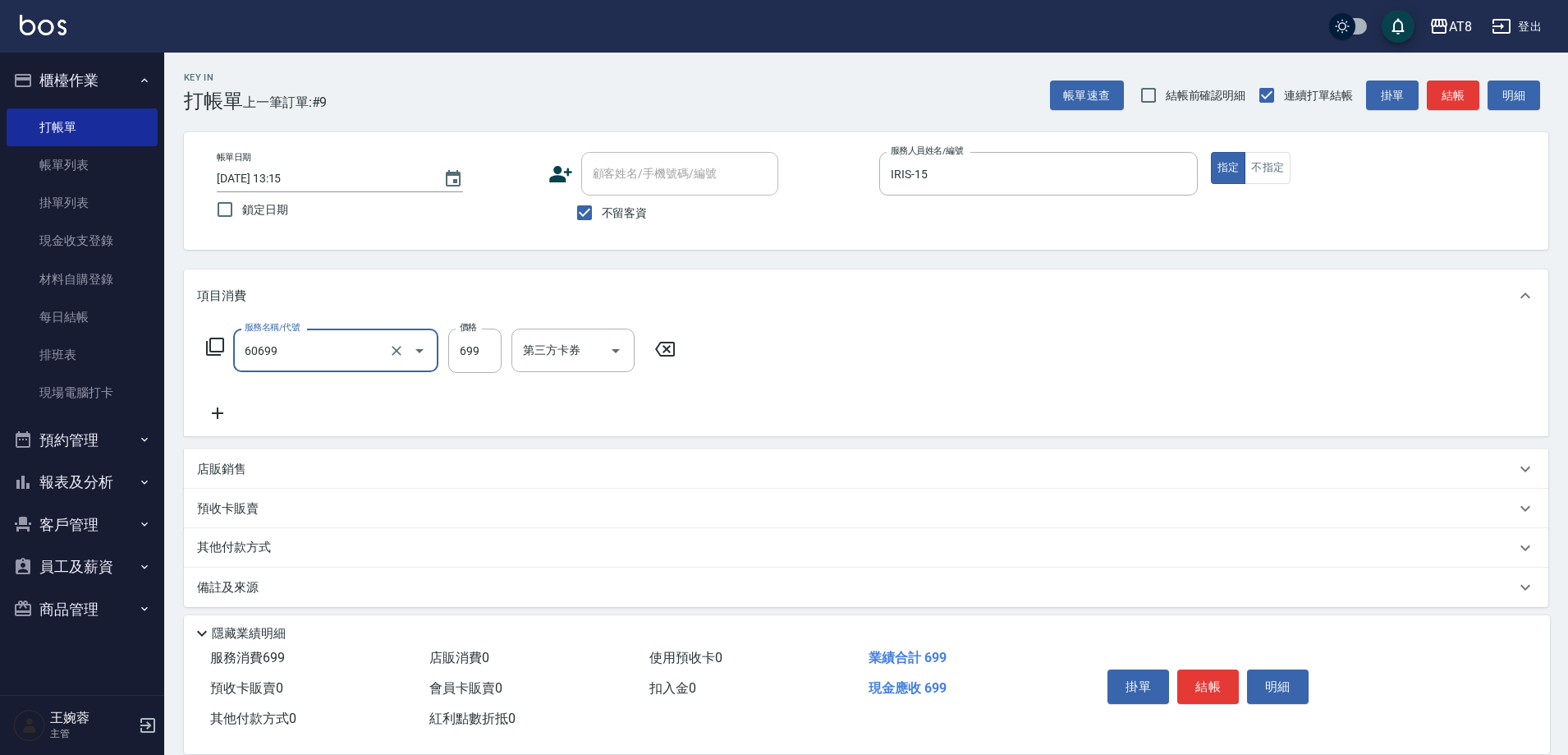
type input "入金SPA699(60699)"
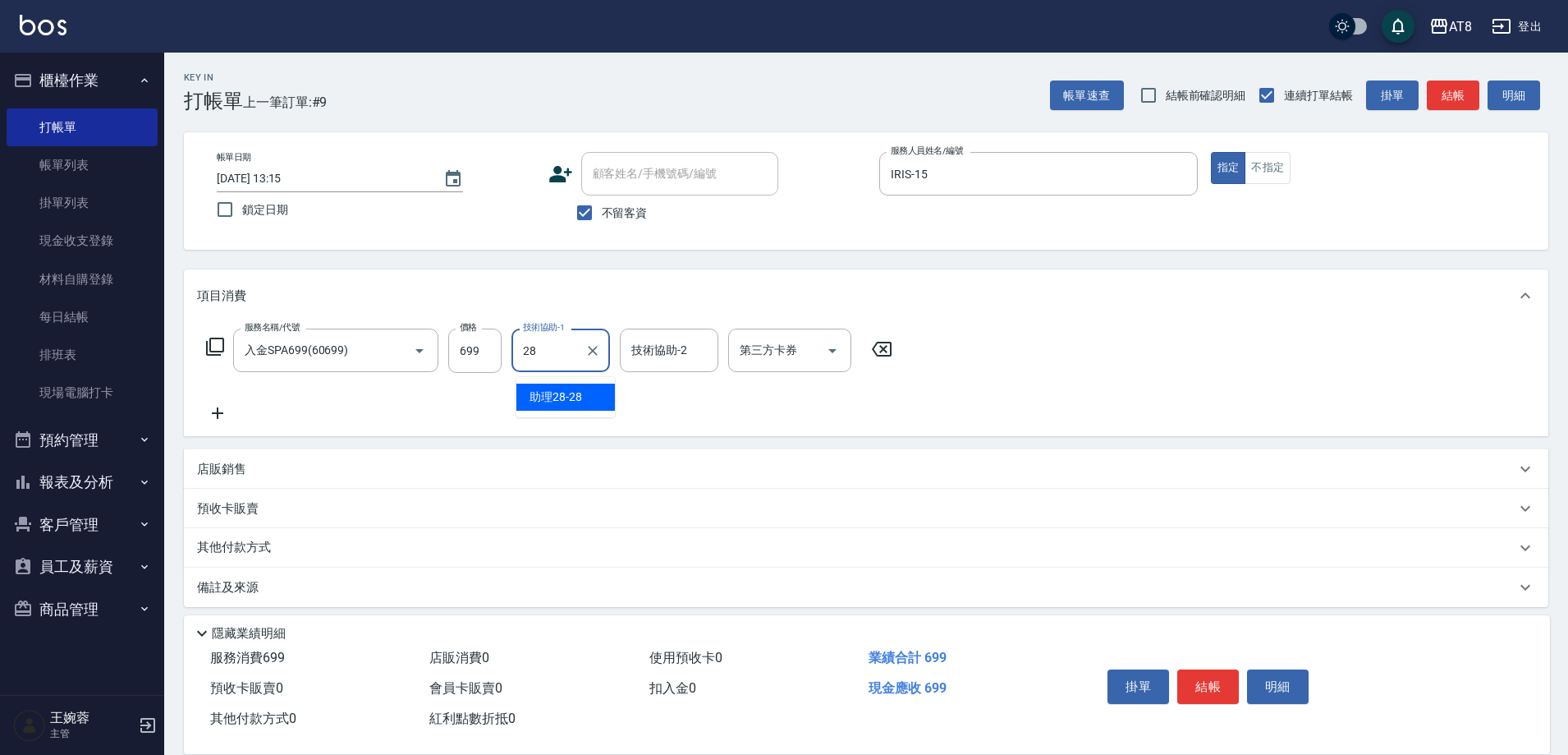
type input "助理28-28"
click at [1218, 682] on button "結帳" at bounding box center [1207, 687] width 61 height 35
